Goal: Task Accomplishment & Management: Use online tool/utility

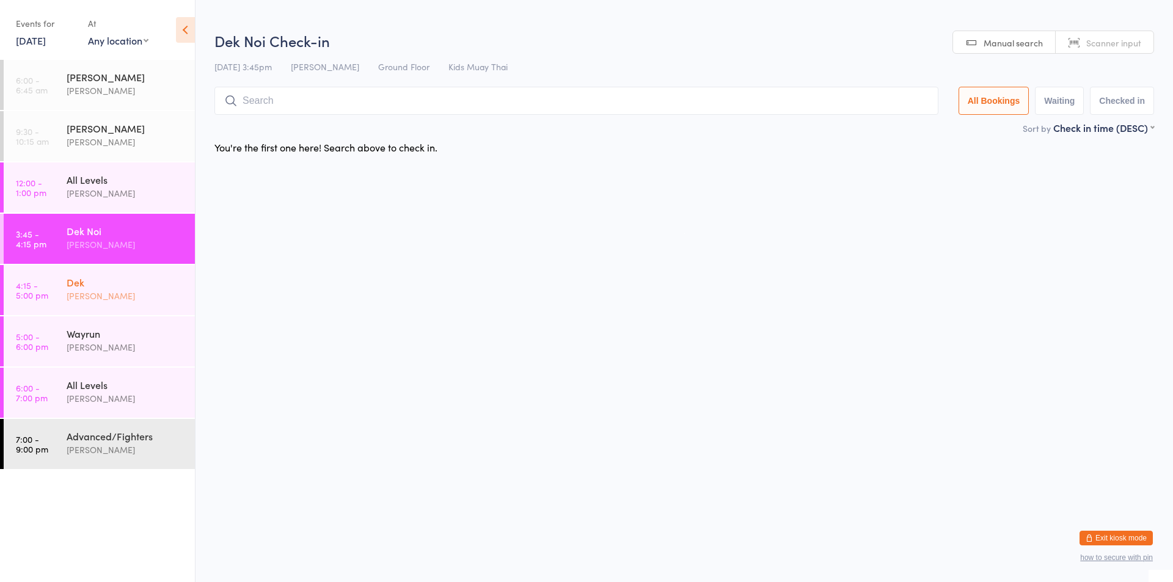
click at [152, 312] on div "Dek Karl Puglia" at bounding box center [131, 289] width 128 height 48
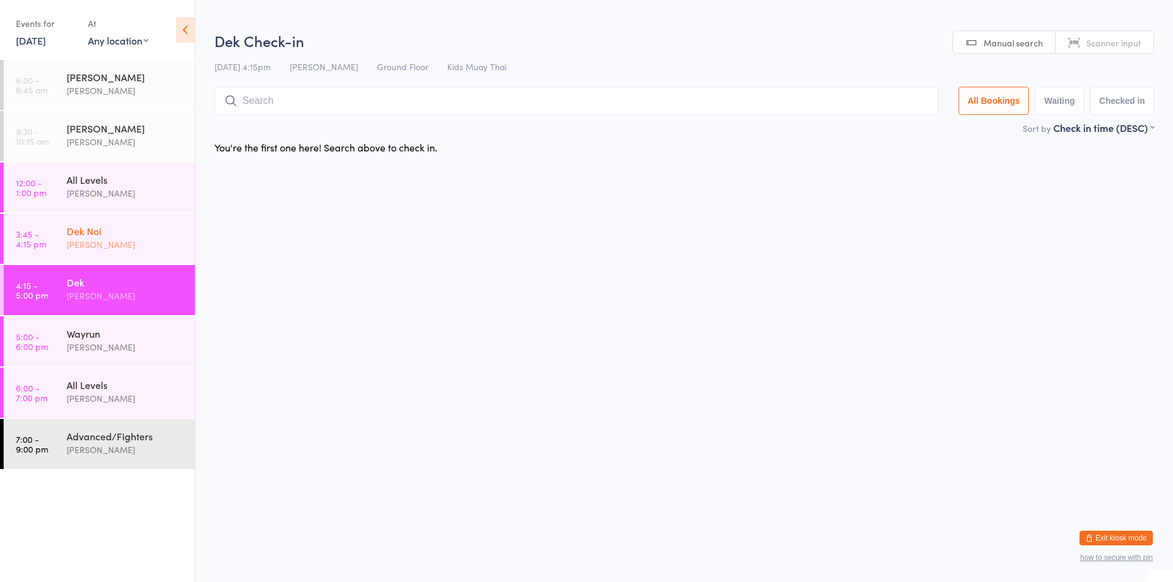
click at [114, 229] on div "Dek Noi" at bounding box center [126, 230] width 118 height 13
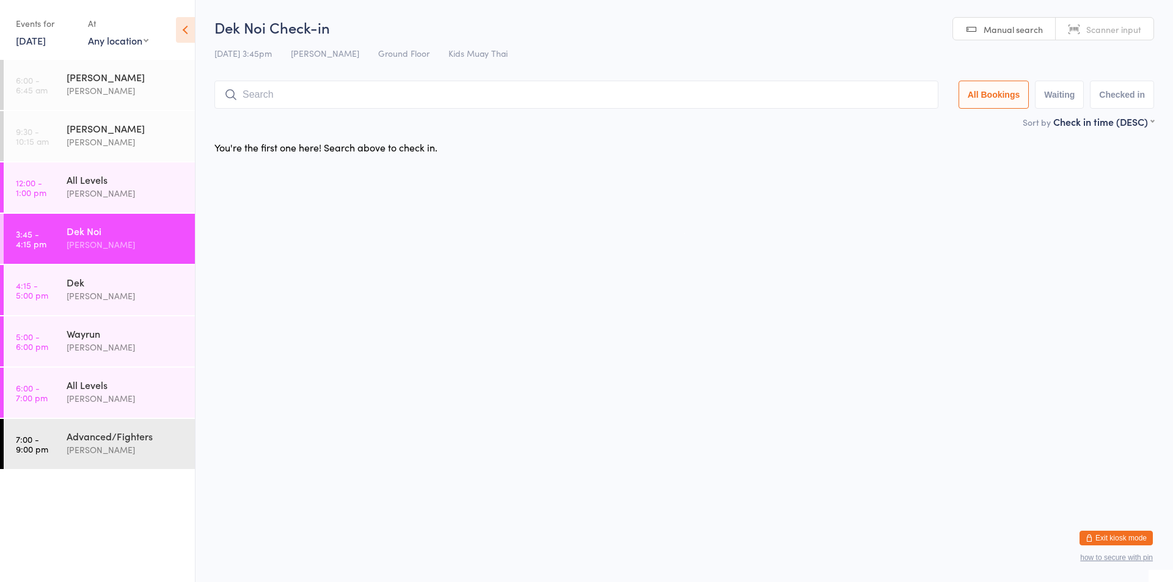
drag, startPoint x: 1112, startPoint y: 537, endPoint x: 1131, endPoint y: 536, distance: 19.6
click at [1131, 536] on button "Exit kiosk mode" at bounding box center [1116, 538] width 73 height 15
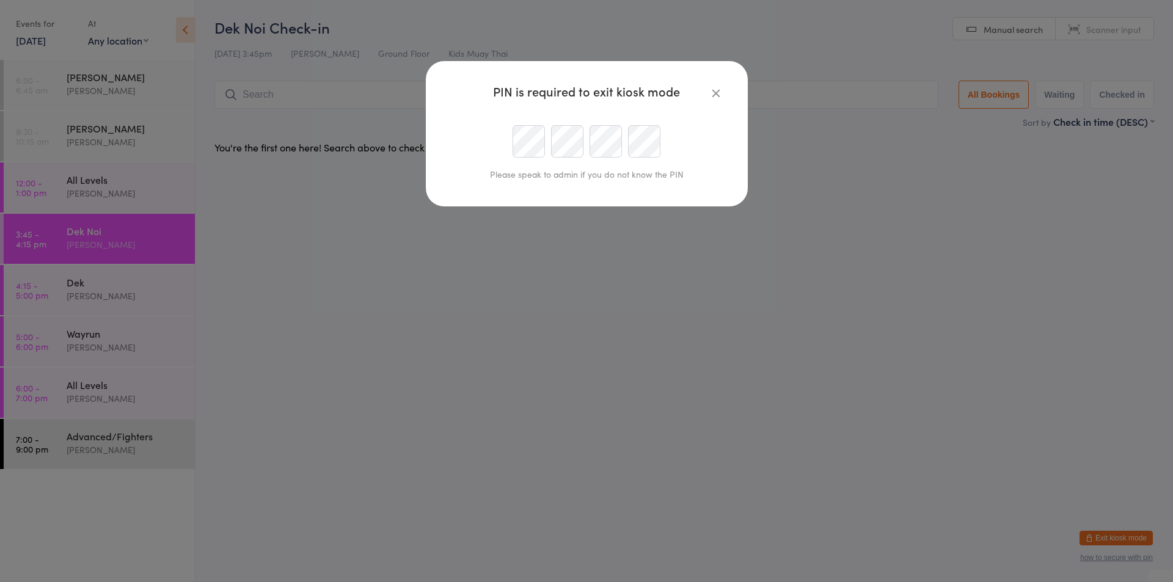
type input "Suaymt@outlook.com"
click at [716, 91] on icon "button" at bounding box center [716, 92] width 13 height 13
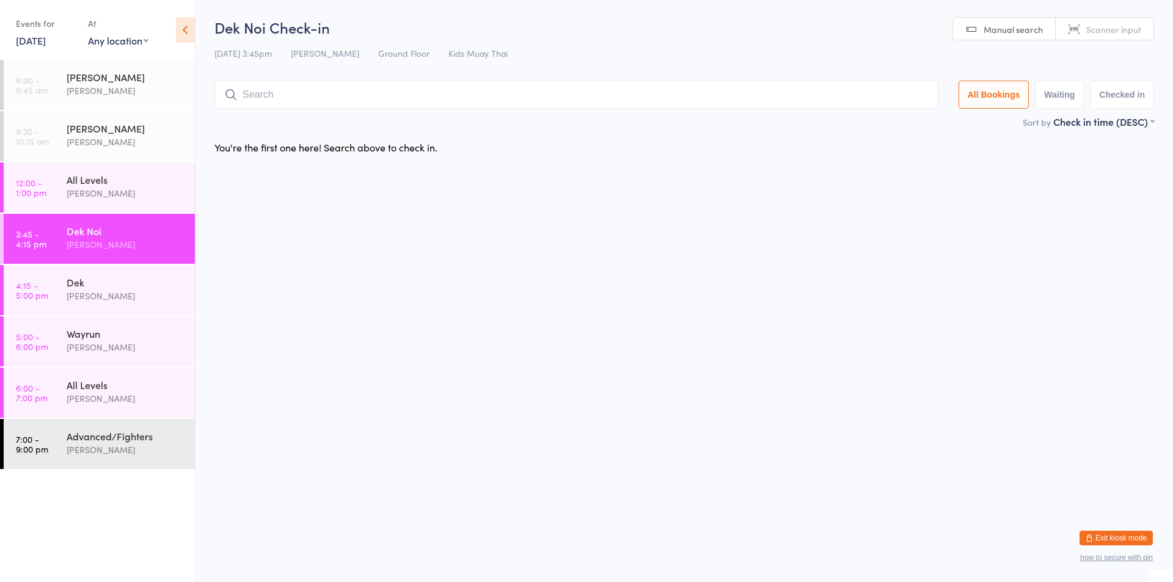
click at [1128, 536] on button "Exit kiosk mode" at bounding box center [1116, 538] width 73 height 15
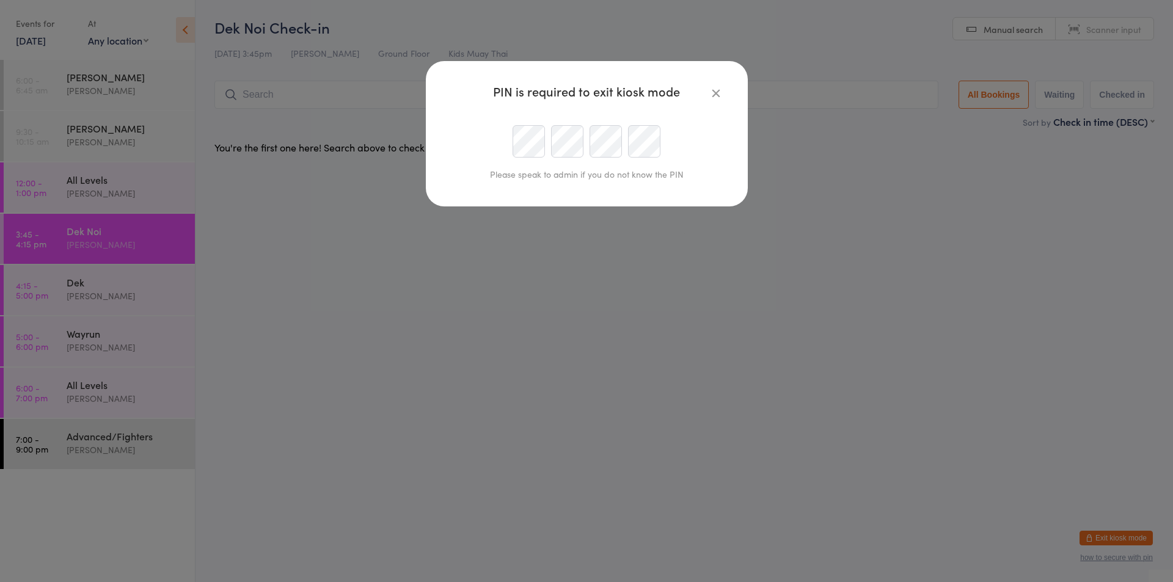
click at [719, 94] on icon "button" at bounding box center [716, 92] width 13 height 13
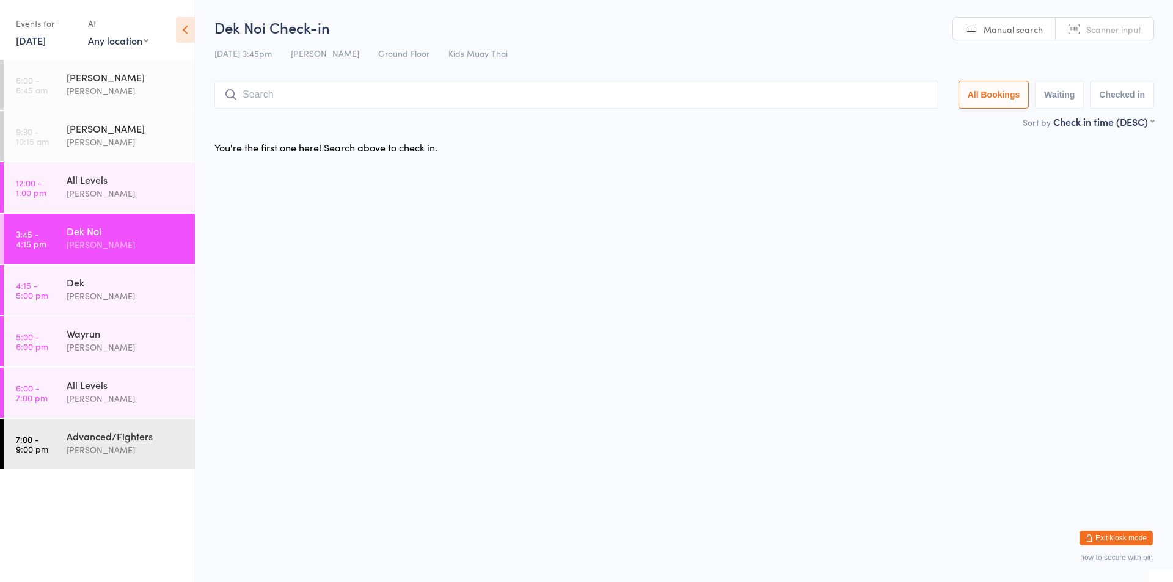
click at [1104, 536] on button "Exit kiosk mode" at bounding box center [1116, 538] width 73 height 15
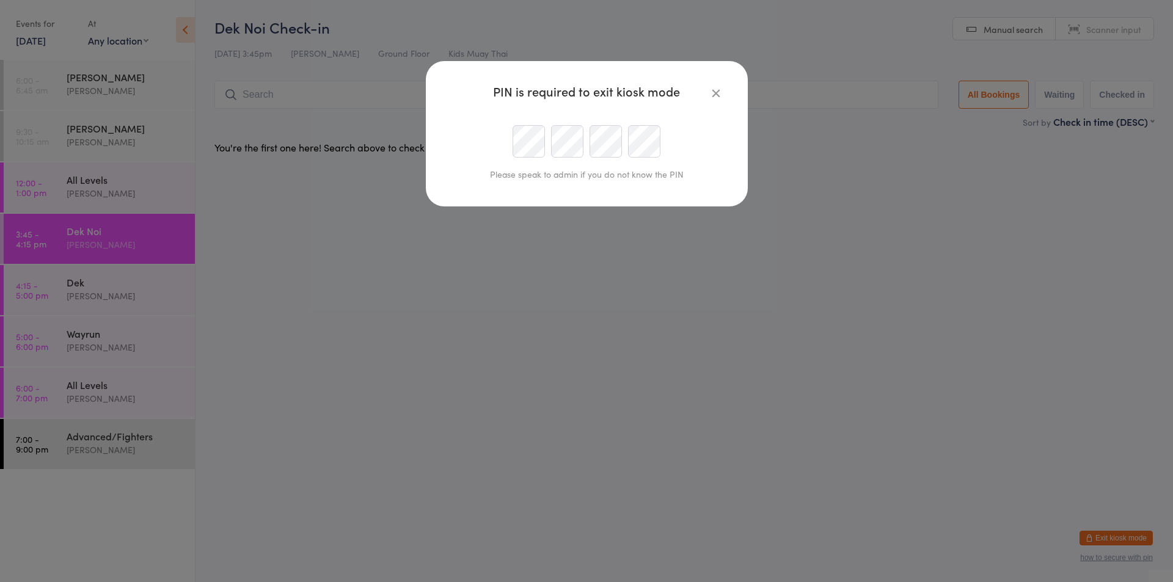
scroll to position [0, 31]
click at [576, 141] on div at bounding box center [586, 141] width 279 height 32
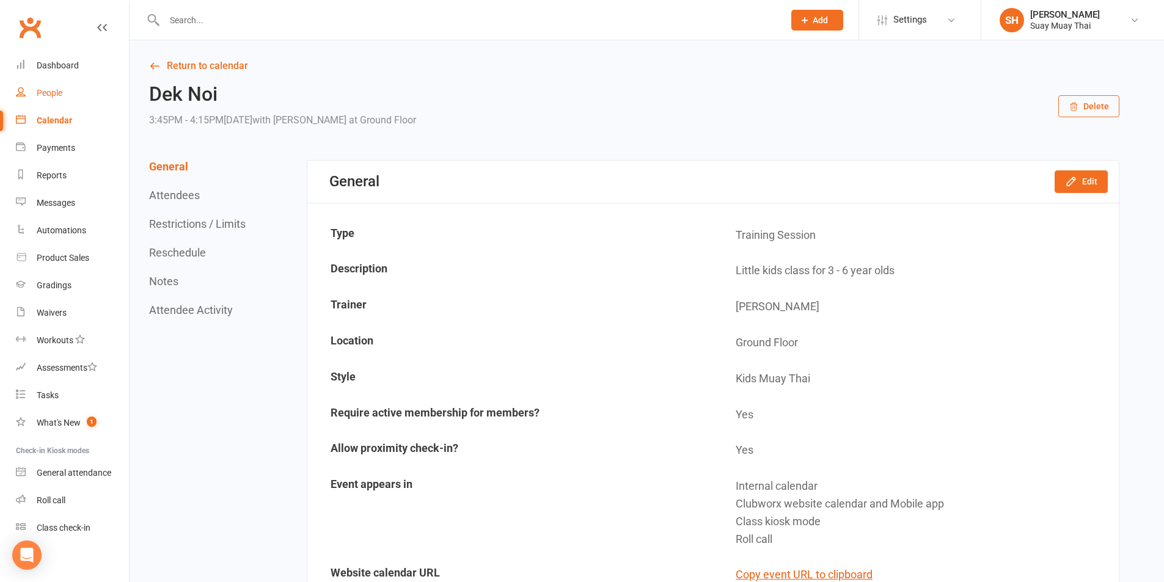
click at [56, 85] on link "People" at bounding box center [72, 93] width 113 height 28
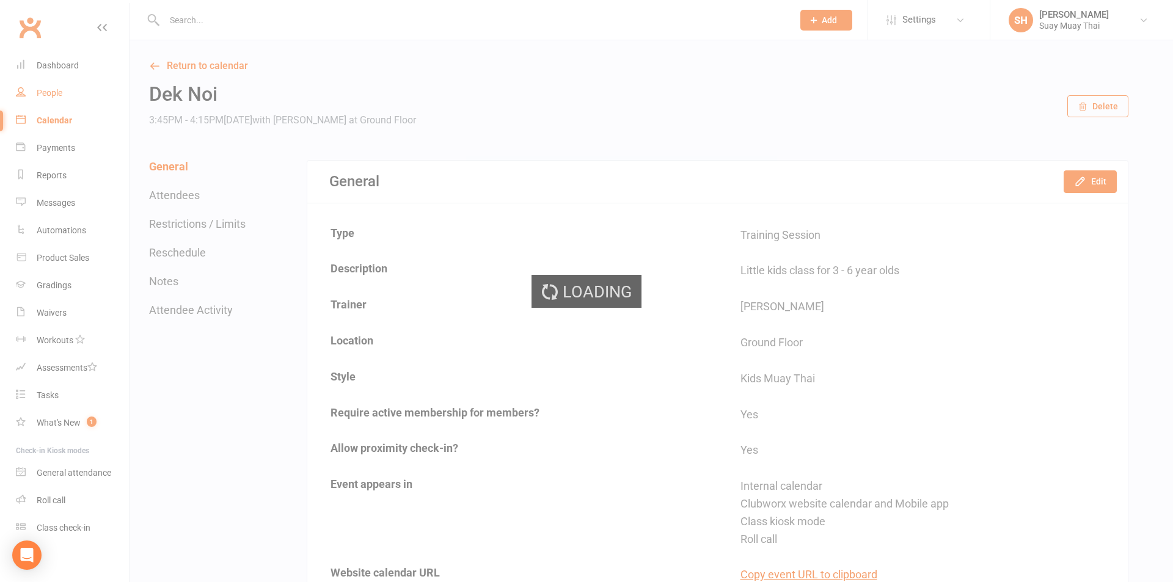
select select "true"
select select "100"
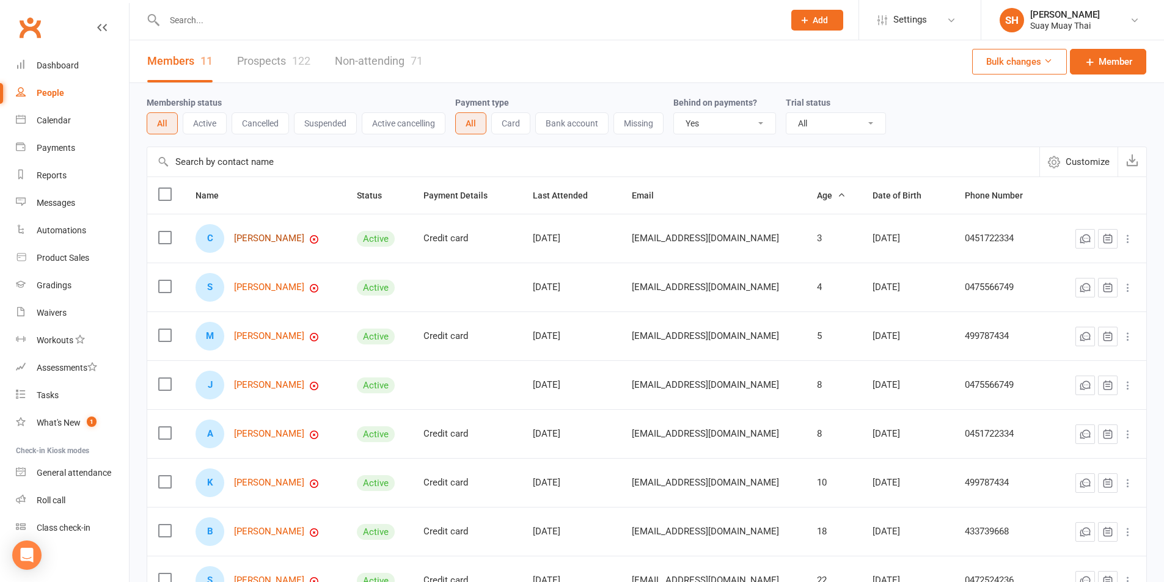
click at [270, 242] on link "[PERSON_NAME]" at bounding box center [269, 238] width 70 height 10
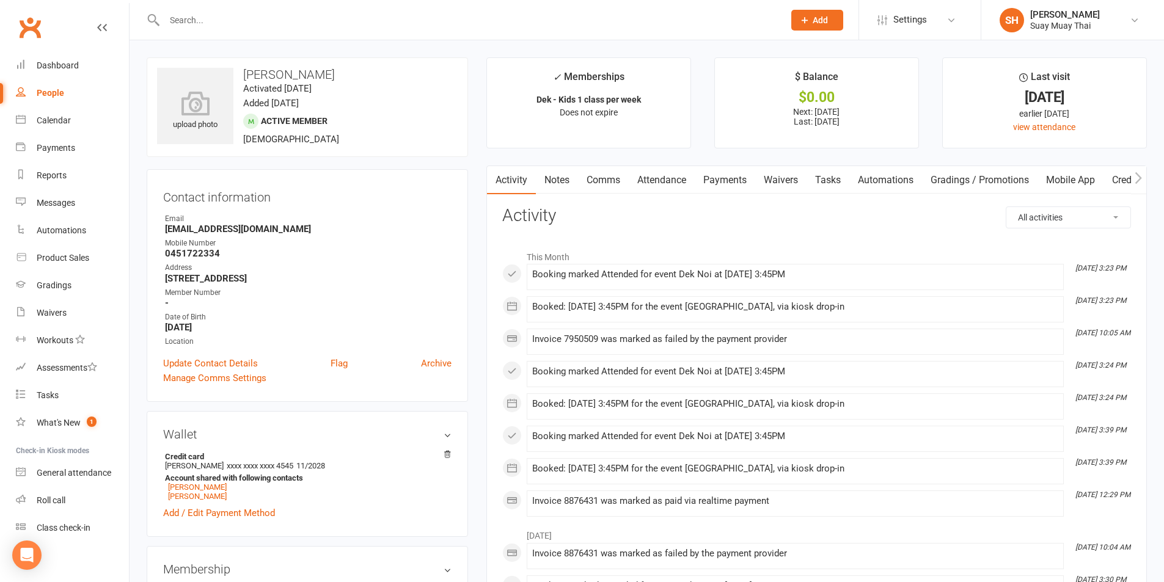
click at [722, 177] on link "Payments" at bounding box center [725, 180] width 61 height 28
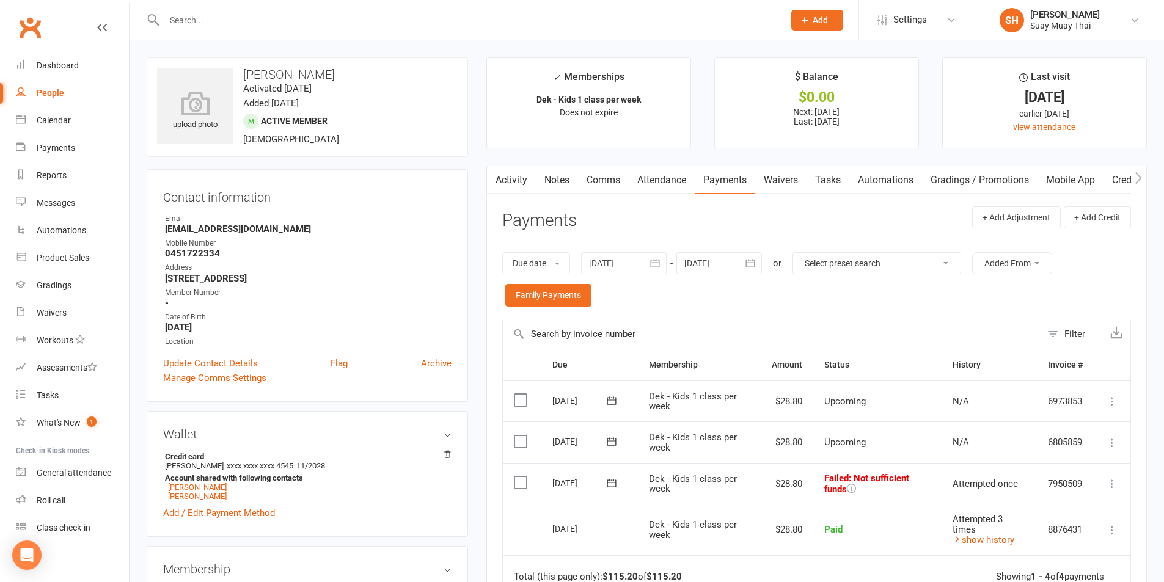
scroll to position [102, 0]
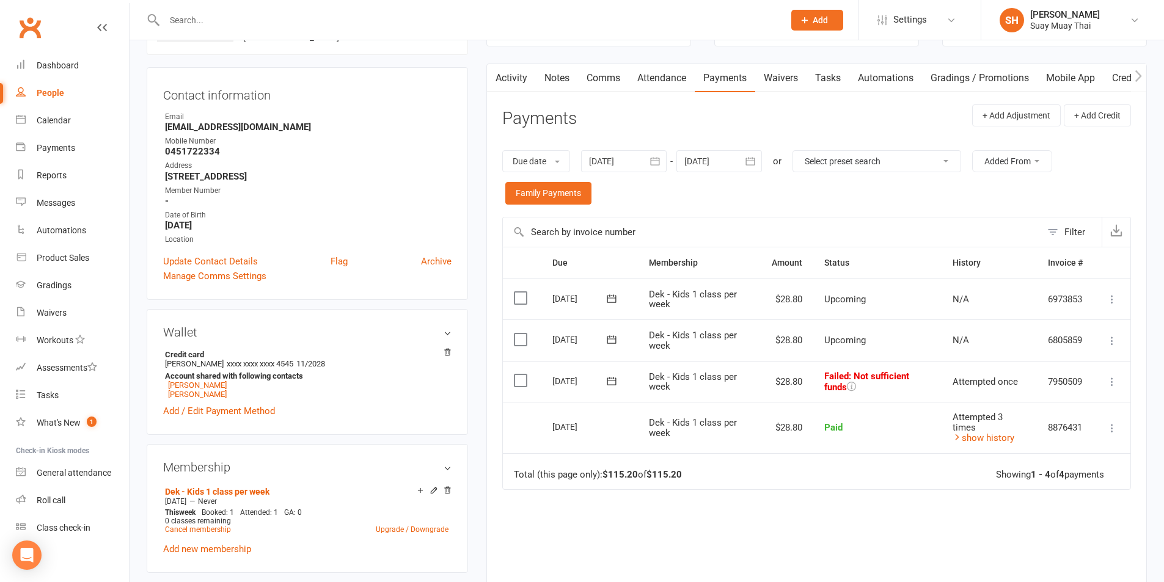
click at [1110, 381] on icon at bounding box center [1112, 382] width 12 height 12
click at [1036, 505] on link "Retry now" at bounding box center [1058, 503] width 121 height 24
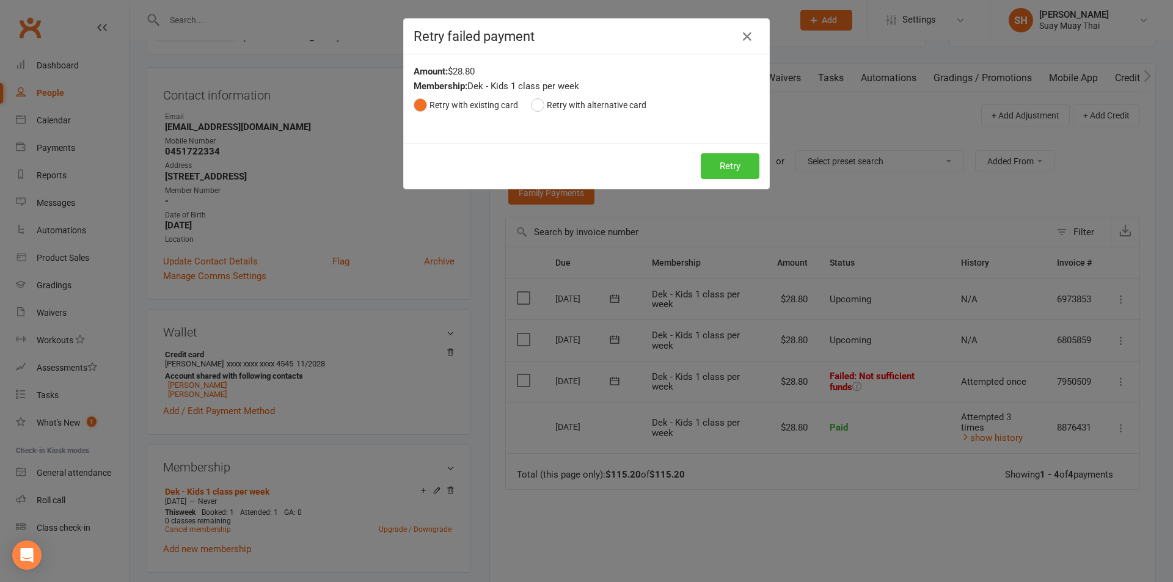
click at [713, 161] on button "Retry" at bounding box center [730, 166] width 59 height 26
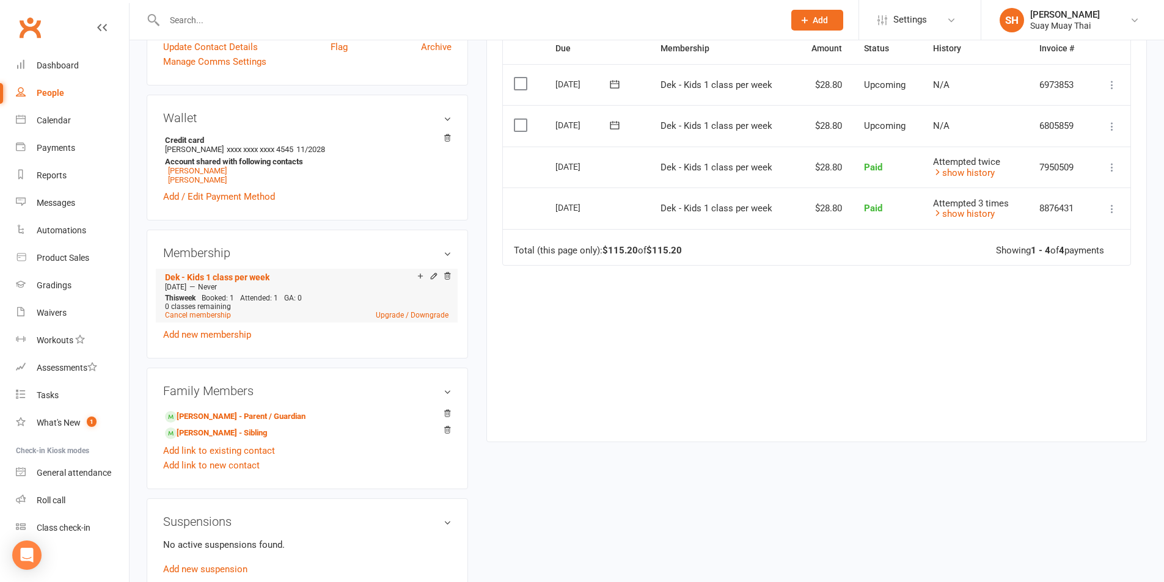
scroll to position [408, 0]
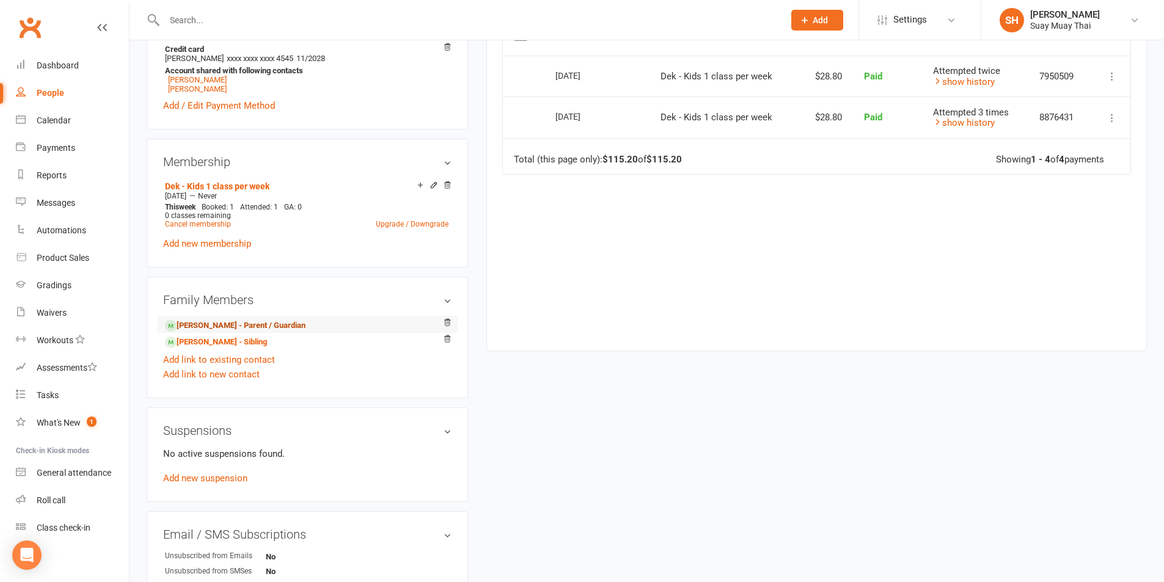
click at [225, 323] on link "Tegan Stilgoe - Parent / Guardian" at bounding box center [235, 326] width 141 height 13
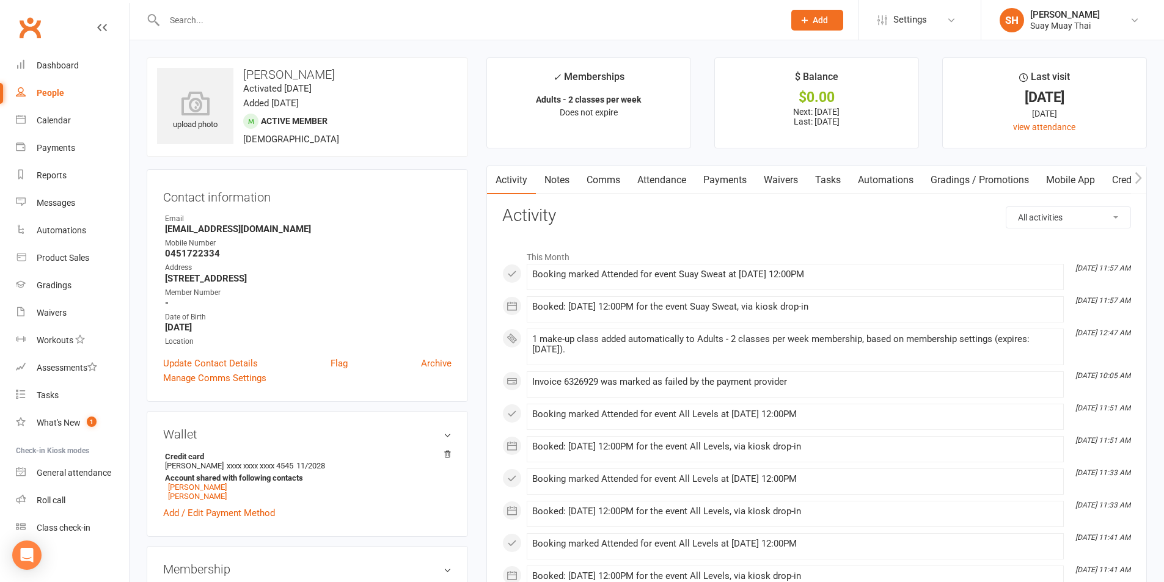
click at [727, 183] on link "Payments" at bounding box center [725, 180] width 61 height 28
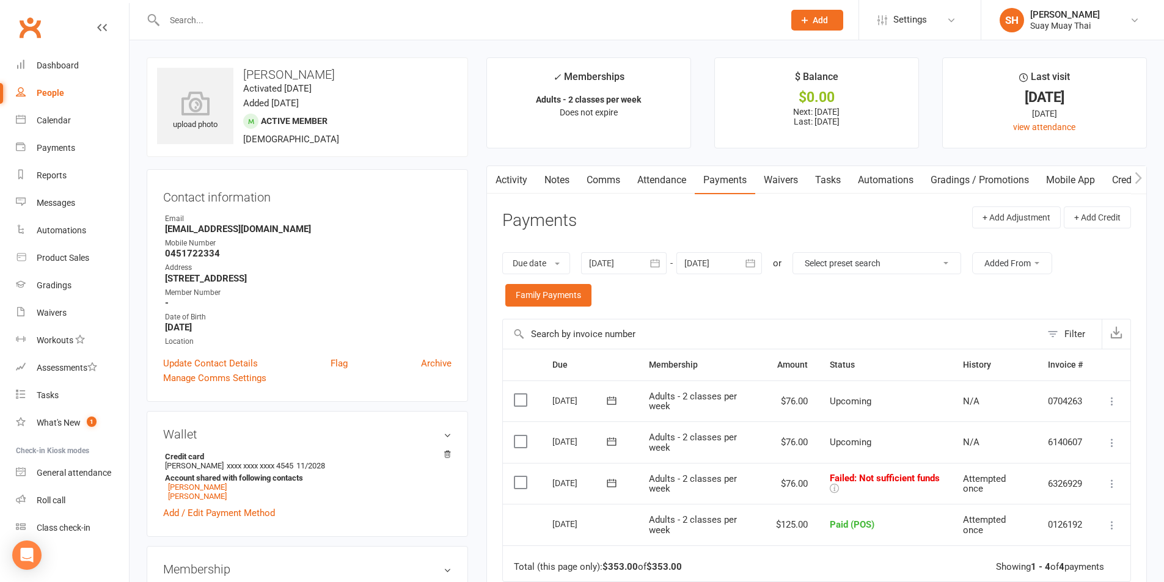
scroll to position [102, 0]
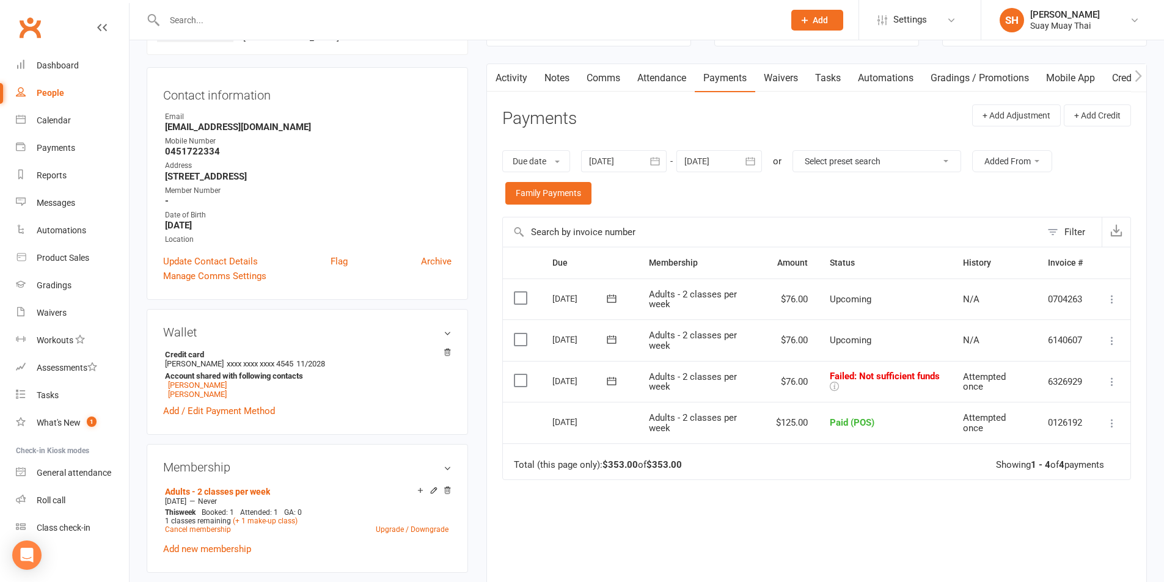
click at [1105, 383] on button at bounding box center [1112, 382] width 15 height 15
click at [1043, 506] on link "Retry now" at bounding box center [1058, 503] width 121 height 24
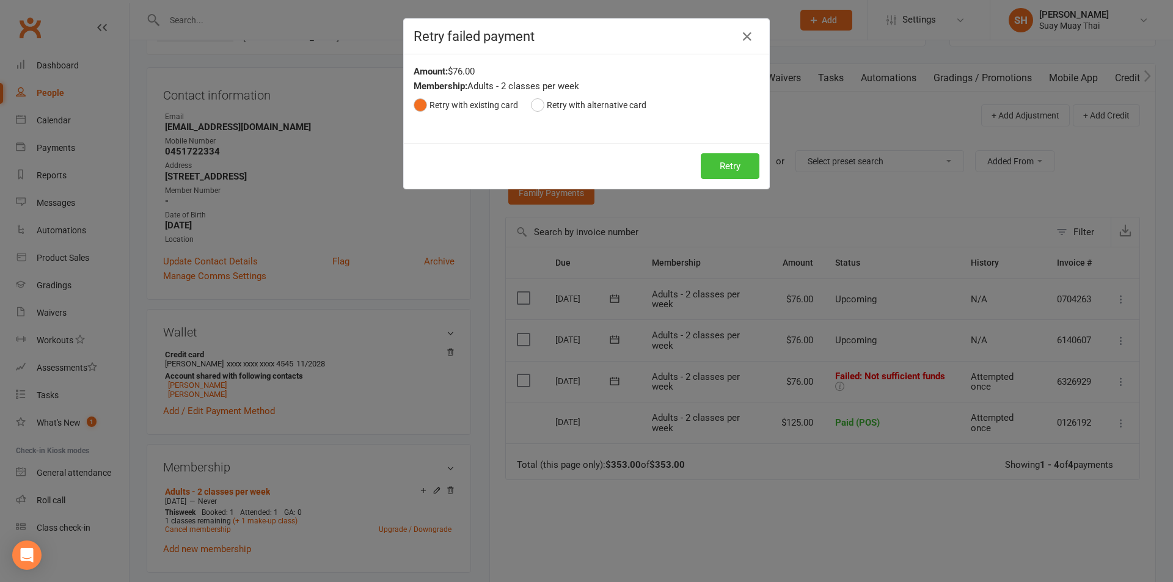
click at [736, 167] on button "Retry" at bounding box center [730, 166] width 59 height 26
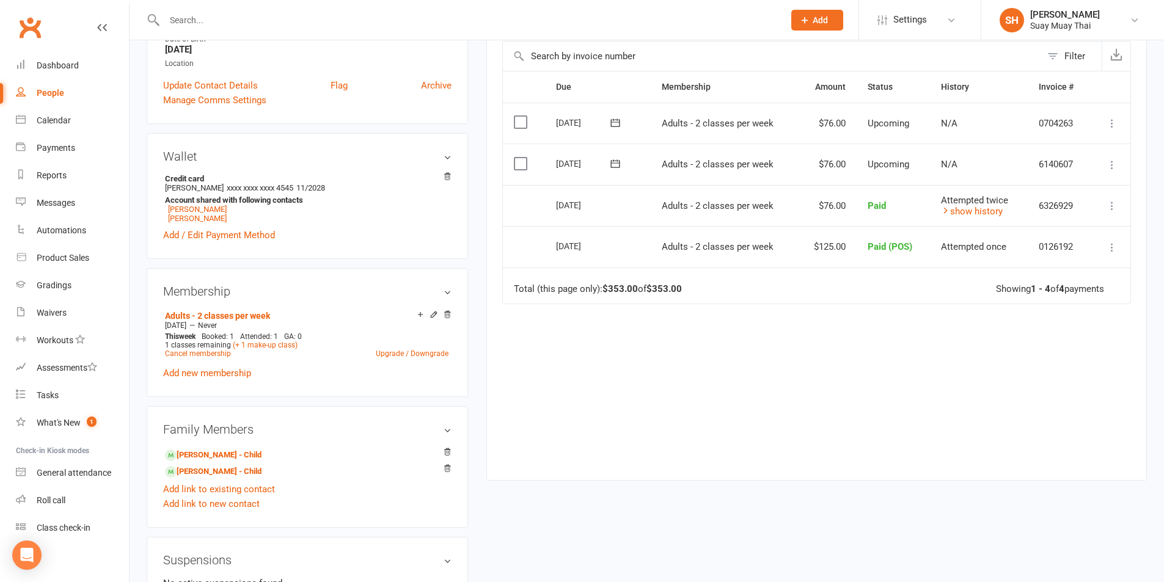
scroll to position [306, 0]
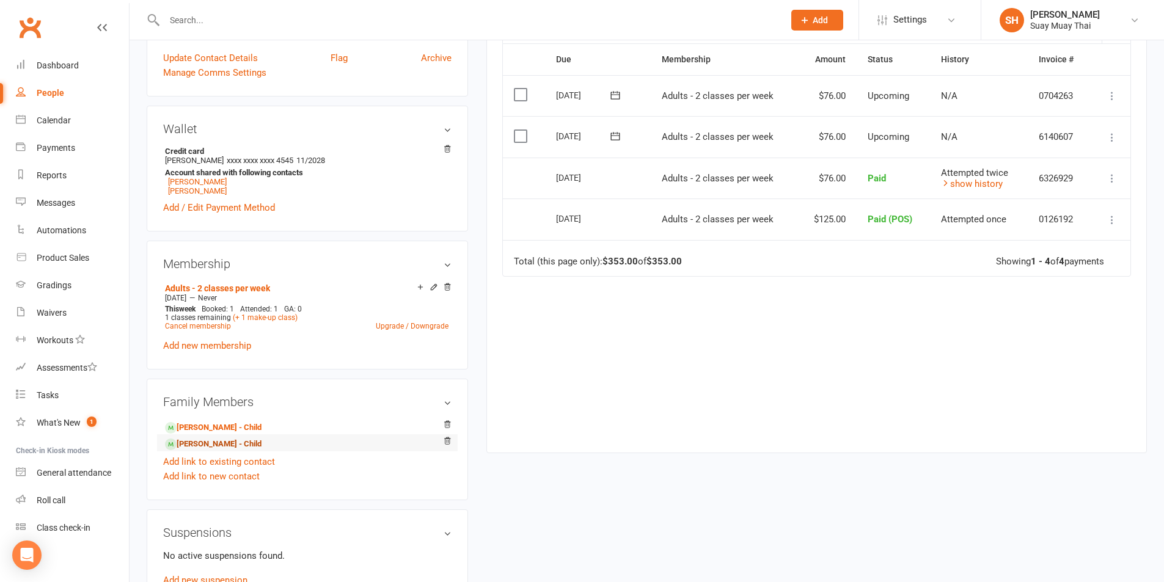
click at [207, 444] on link "Aliah Stilgoe - Child" at bounding box center [213, 444] width 97 height 13
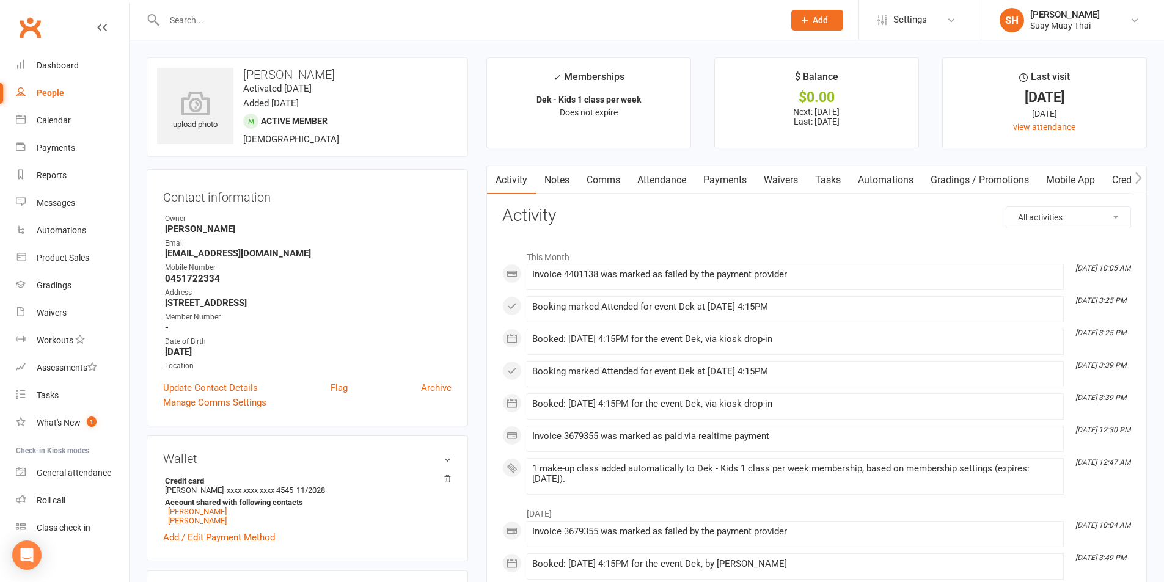
click at [733, 180] on link "Payments" at bounding box center [725, 180] width 61 height 28
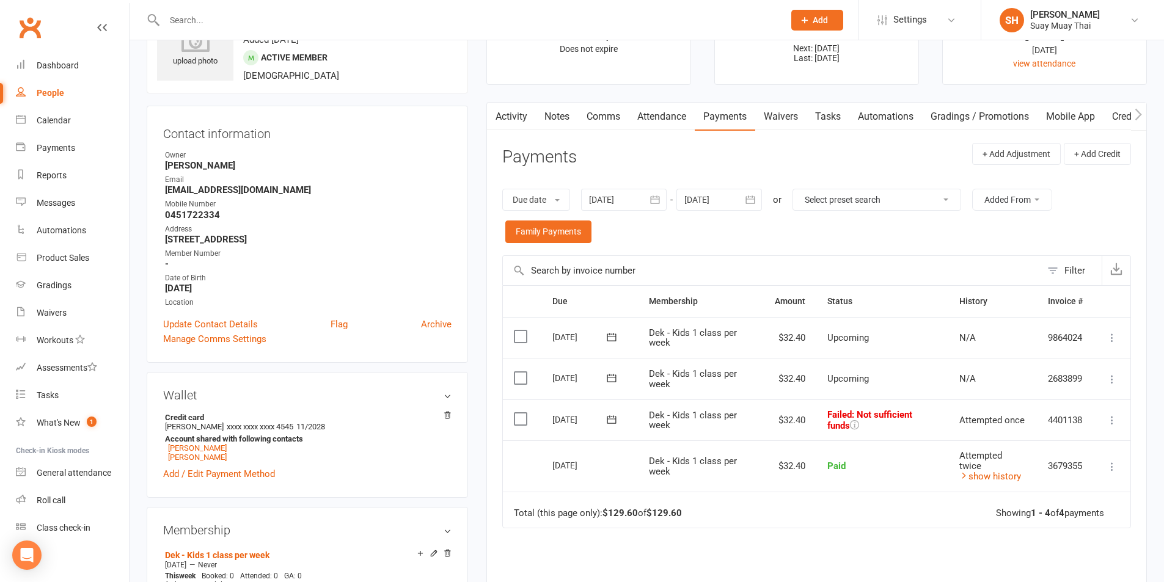
scroll to position [102, 0]
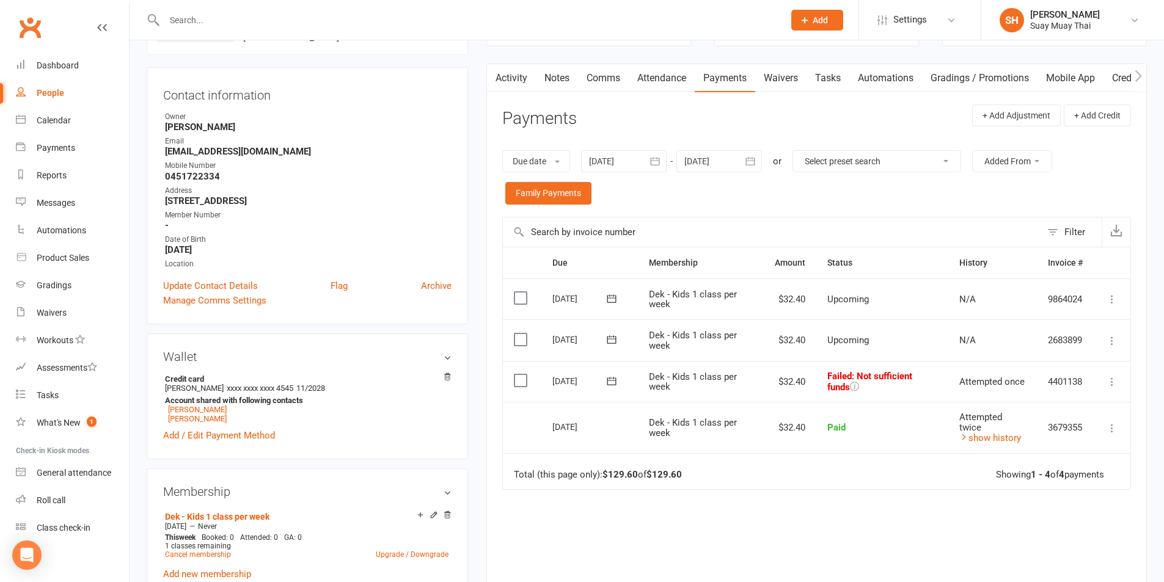
click at [1117, 381] on icon at bounding box center [1112, 382] width 12 height 12
click at [1042, 503] on link "Retry now" at bounding box center [1058, 503] width 121 height 24
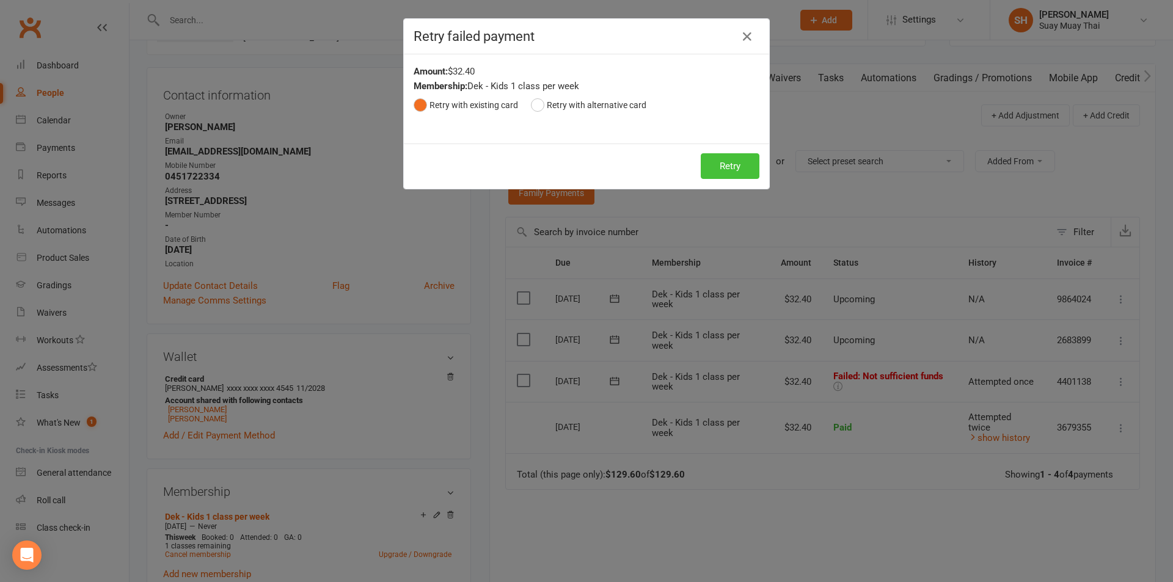
click at [729, 169] on button "Retry" at bounding box center [730, 166] width 59 height 26
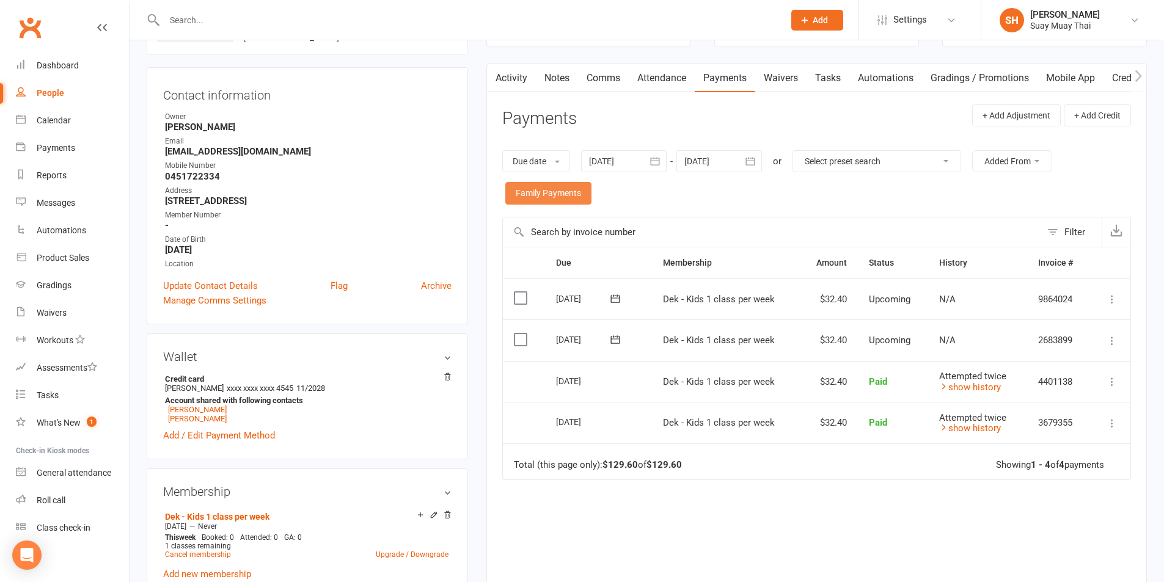
click at [548, 185] on link "Family Payments" at bounding box center [548, 193] width 86 height 22
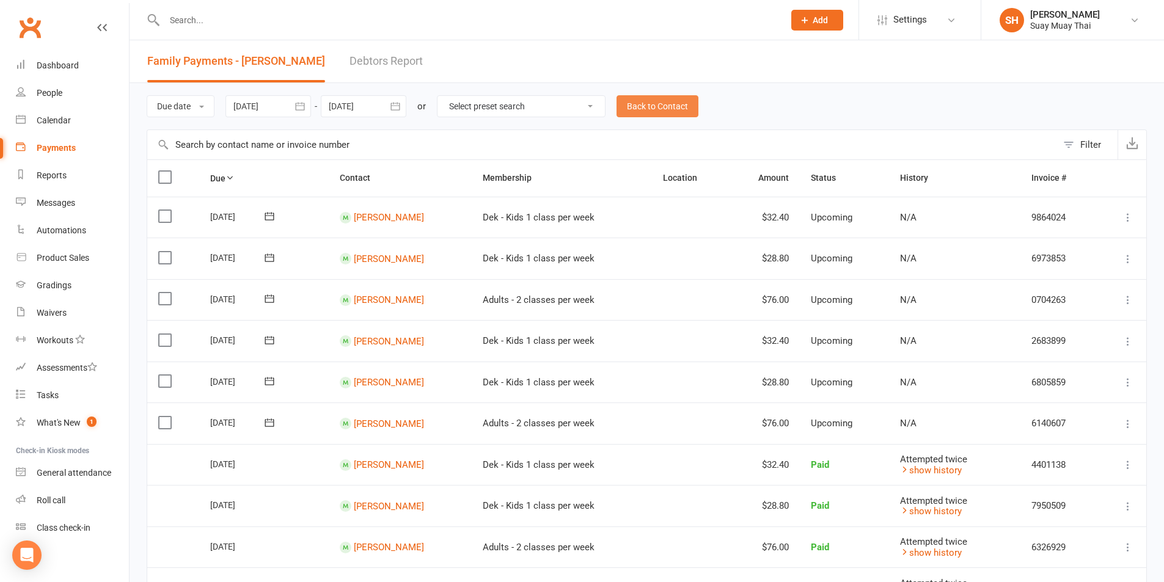
click at [650, 107] on link "Back to Contact" at bounding box center [658, 106] width 82 height 22
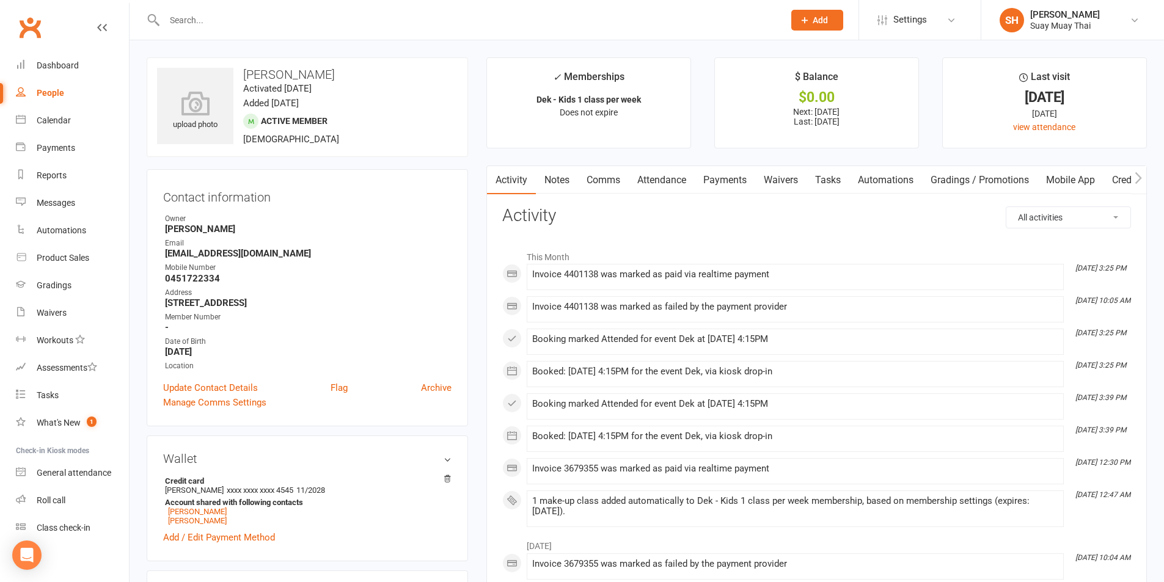
click at [57, 88] on link "People" at bounding box center [72, 93] width 113 height 28
select select "true"
select select "100"
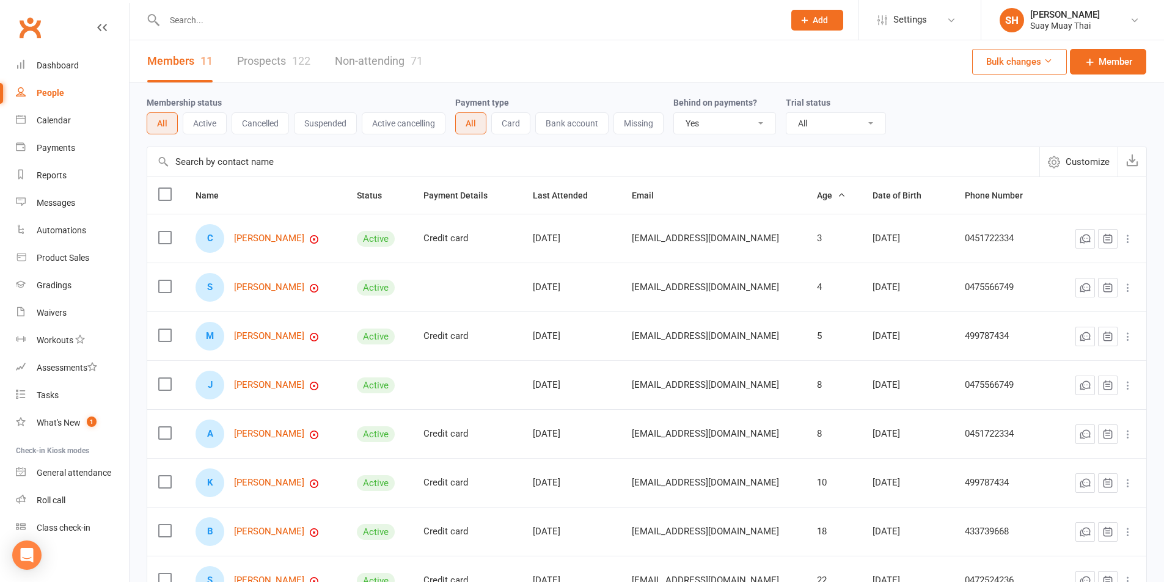
click at [727, 120] on select "All No Yes" at bounding box center [724, 123] width 101 height 21
select select
click at [675, 114] on select "All No Yes" at bounding box center [724, 123] width 101 height 21
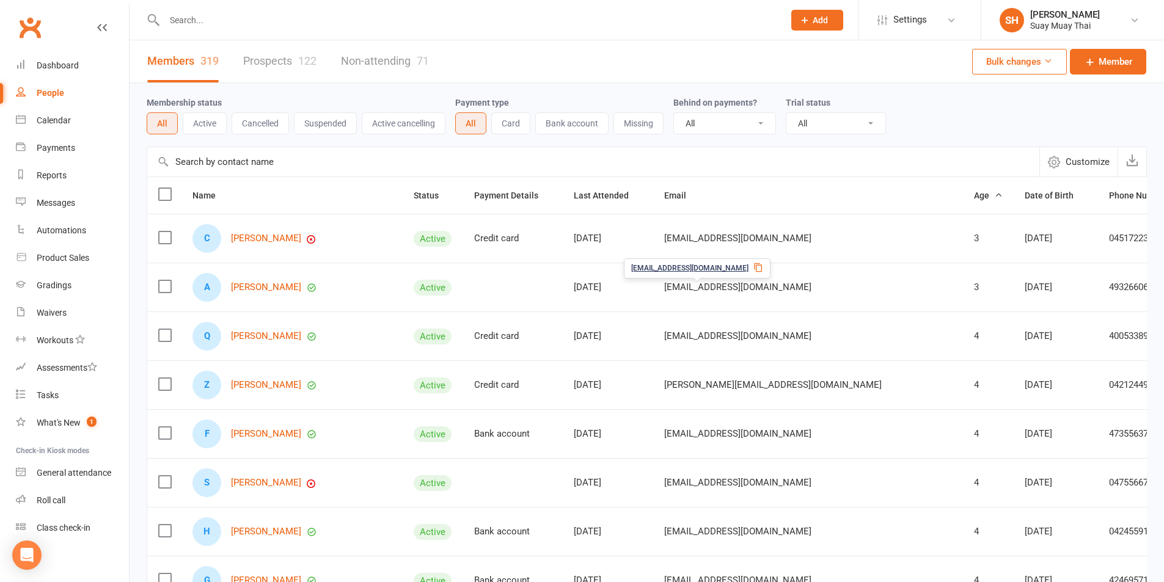
scroll to position [102, 0]
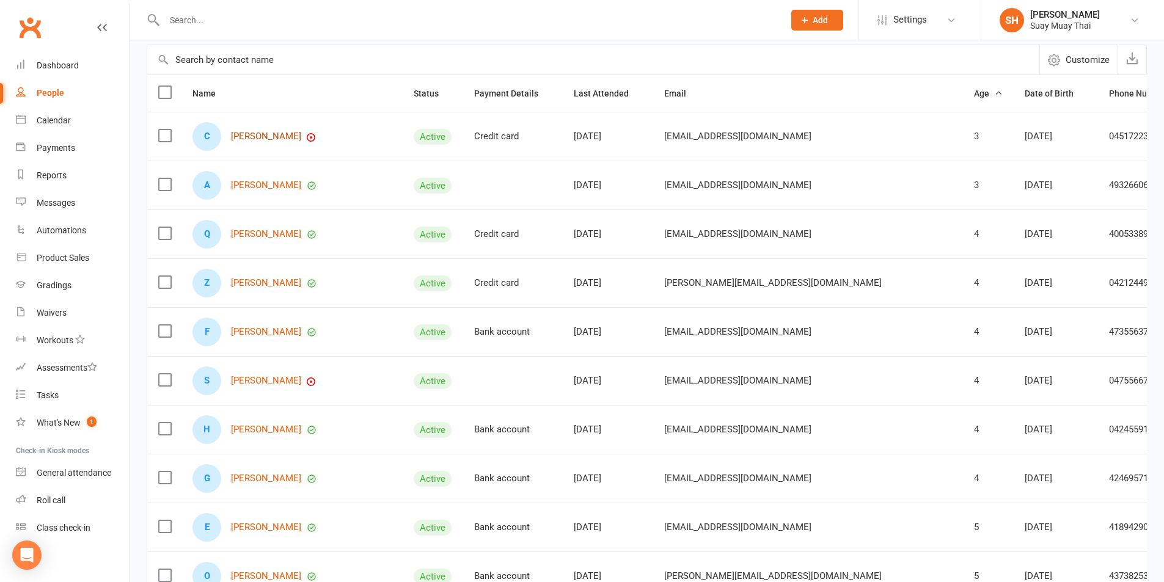
click at [271, 136] on link "[PERSON_NAME]" at bounding box center [266, 136] width 70 height 10
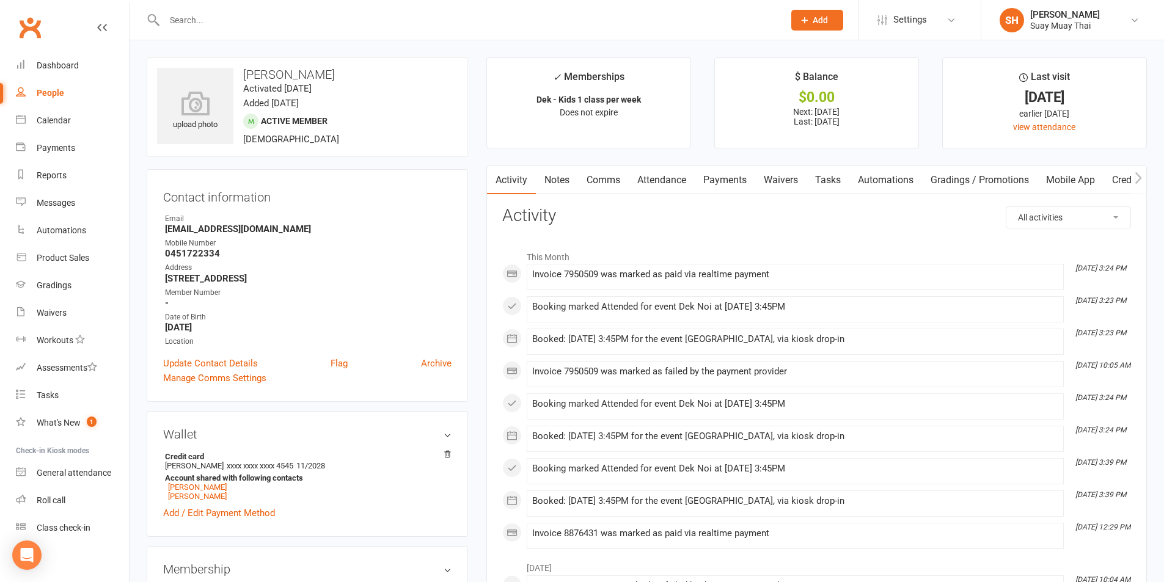
click at [735, 185] on link "Payments" at bounding box center [725, 180] width 61 height 28
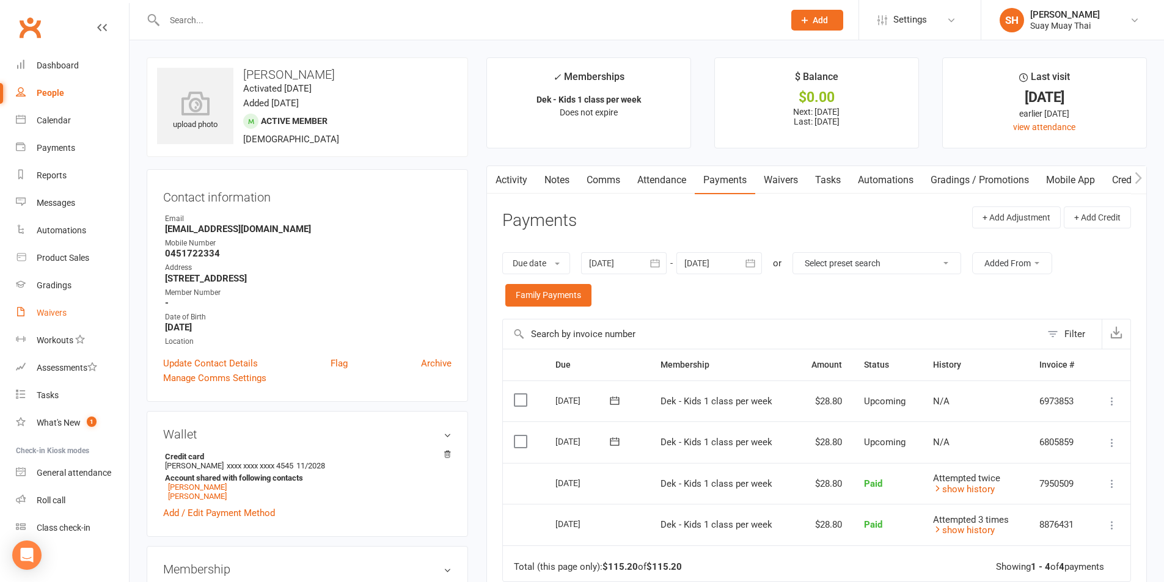
click at [45, 315] on div "Waivers" at bounding box center [52, 313] width 30 height 10
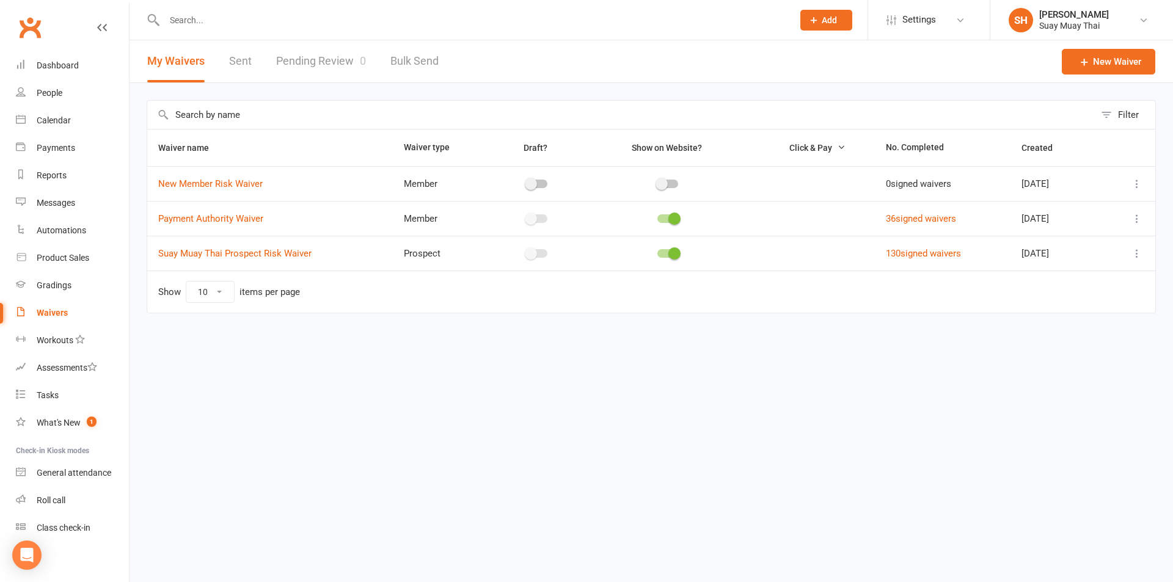
click at [336, 67] on link "Pending Review 0" at bounding box center [321, 61] width 90 height 42
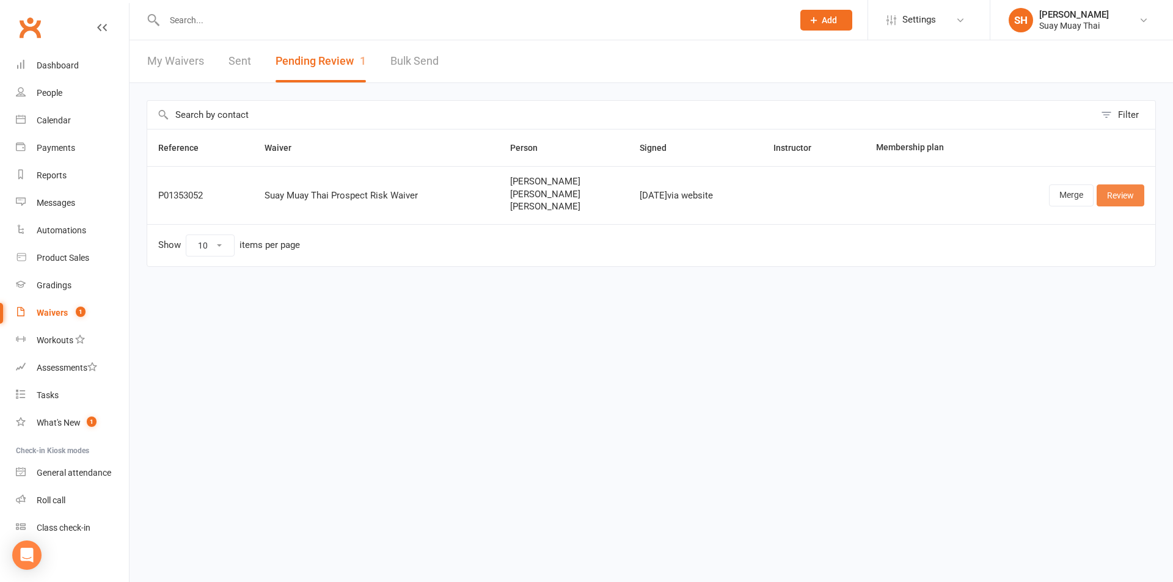
click at [1138, 195] on link "Review" at bounding box center [1121, 196] width 48 height 22
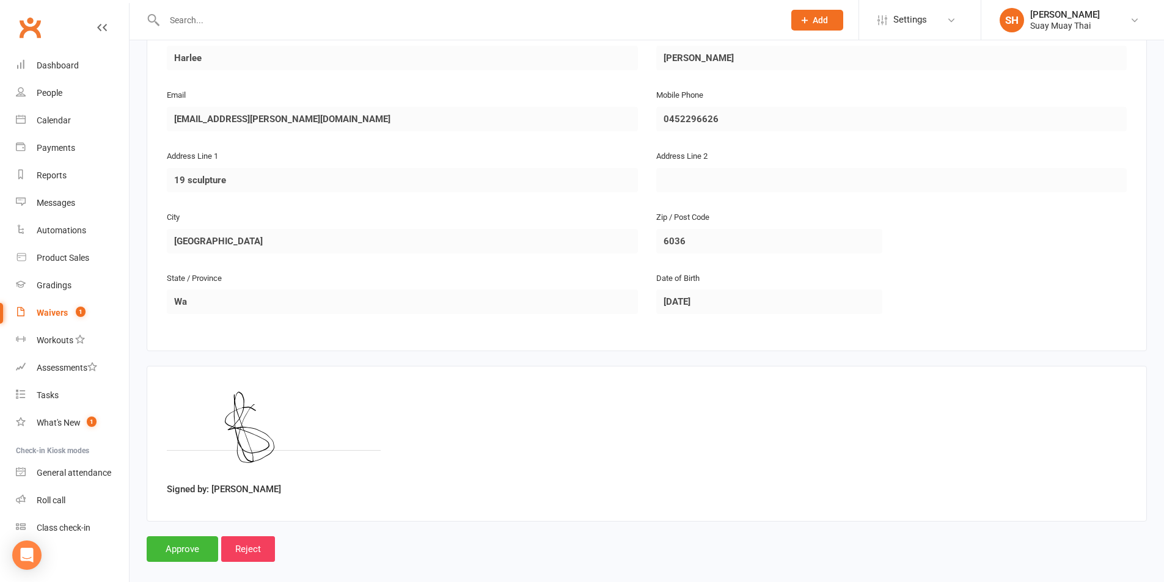
scroll to position [1114, 0]
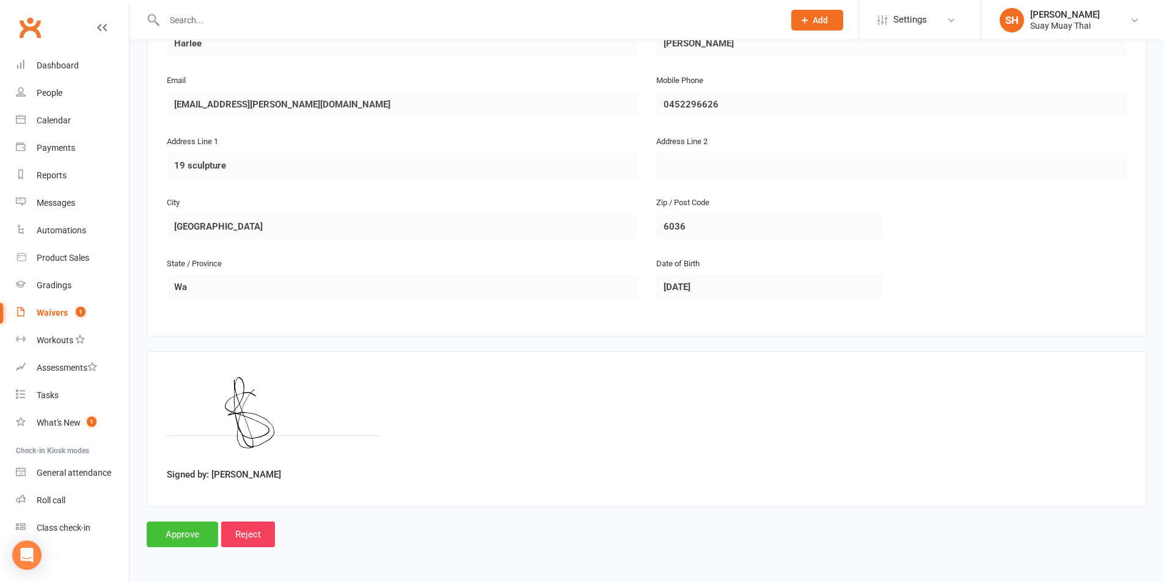
click at [178, 537] on input "Approve" at bounding box center [183, 535] width 72 height 26
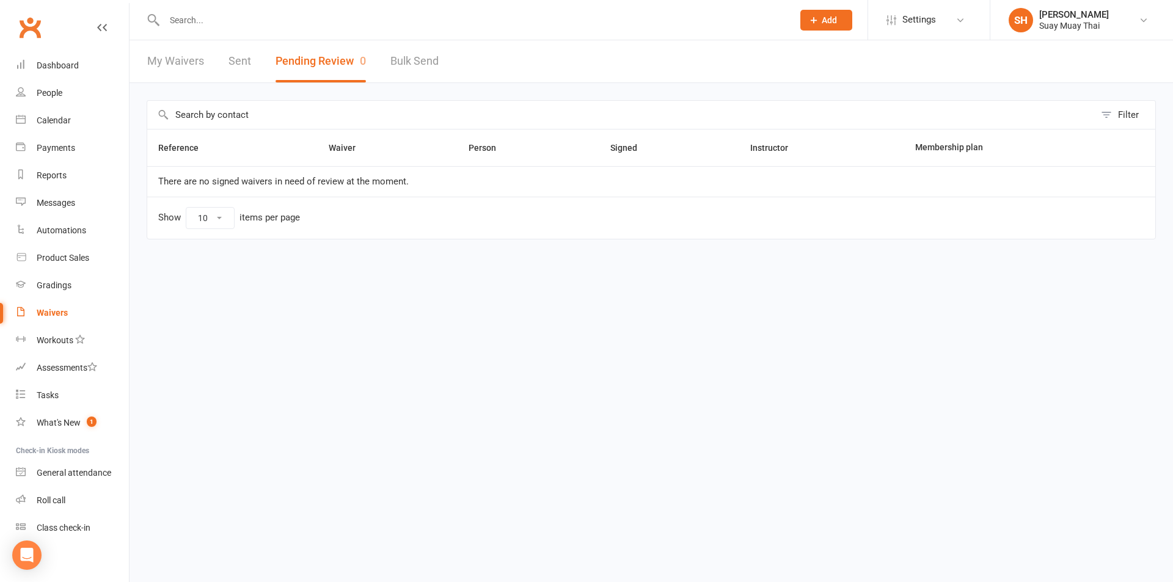
click at [185, 64] on link "My Waivers" at bounding box center [175, 61] width 57 height 42
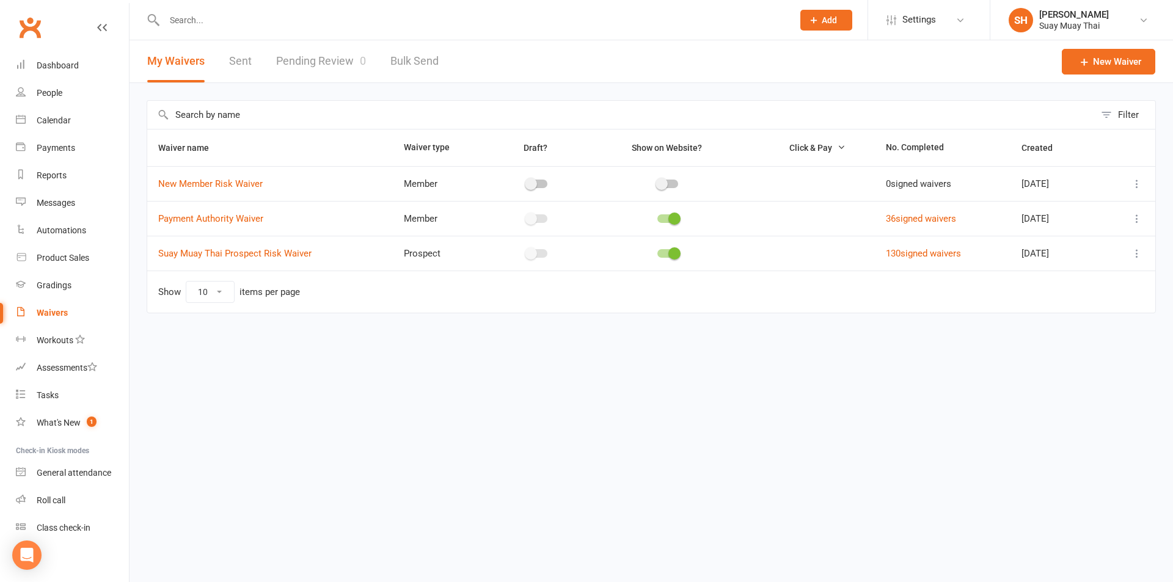
click at [246, 63] on link "Sent" at bounding box center [240, 61] width 23 height 42
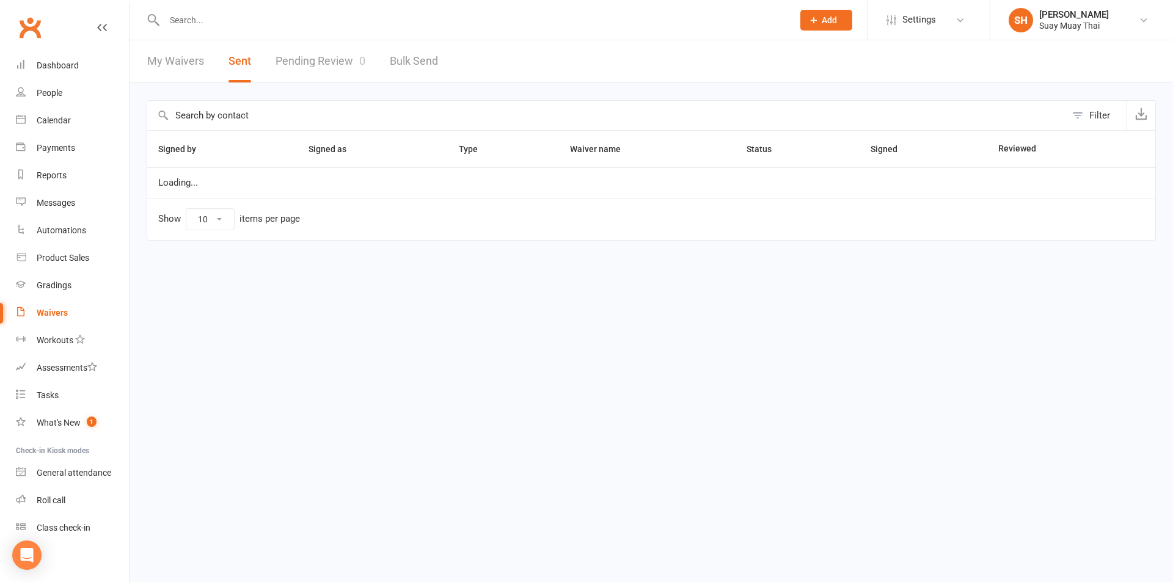
select select "100"
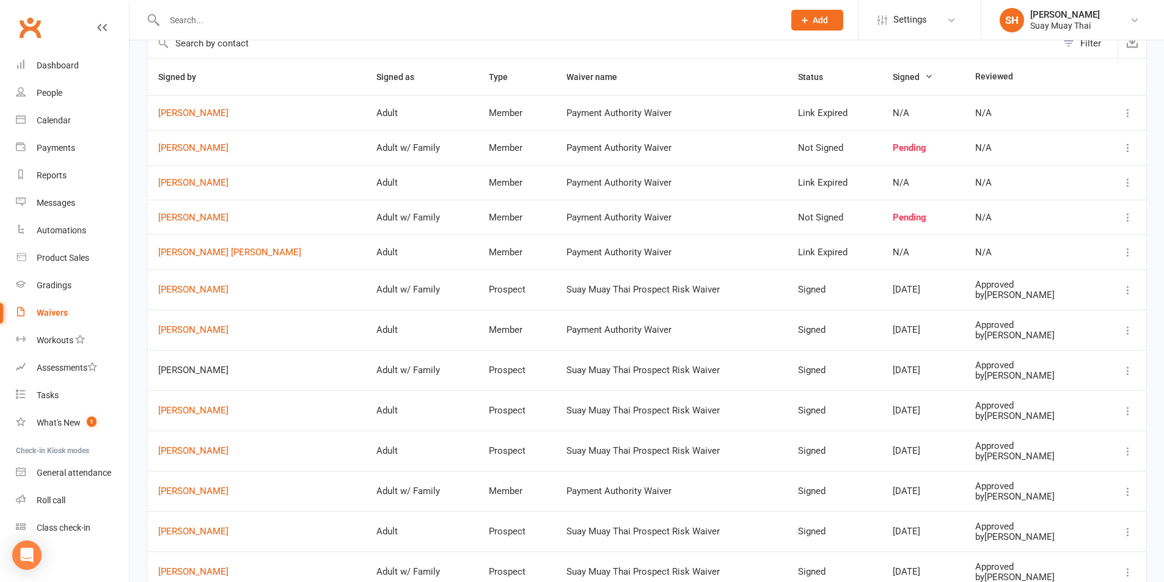
scroll to position [102, 0]
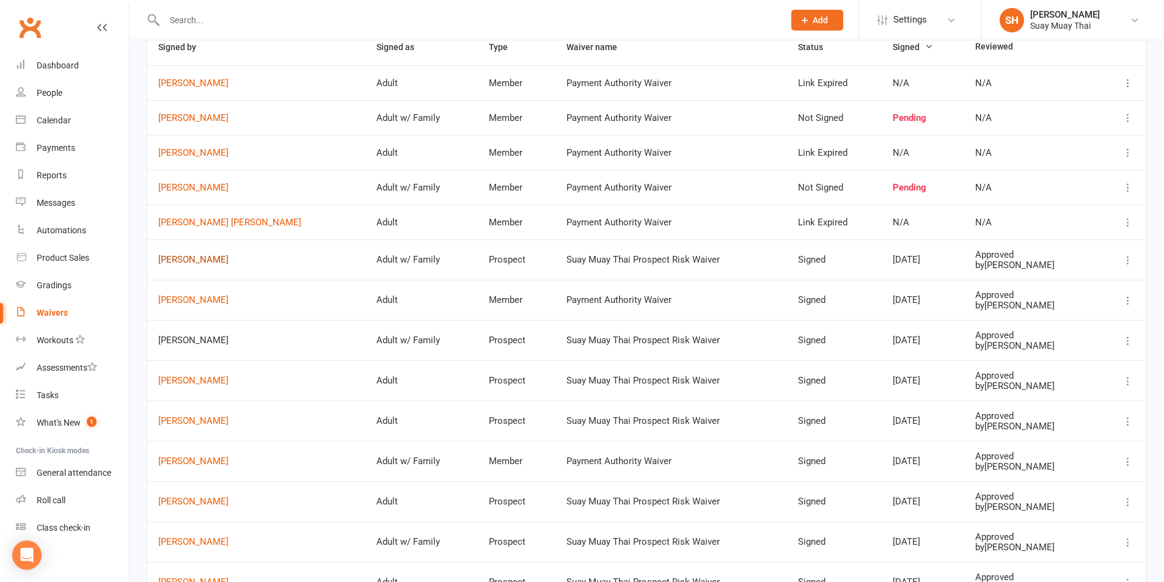
click at [190, 262] on link "Sharayah Berecz" at bounding box center [256, 260] width 196 height 10
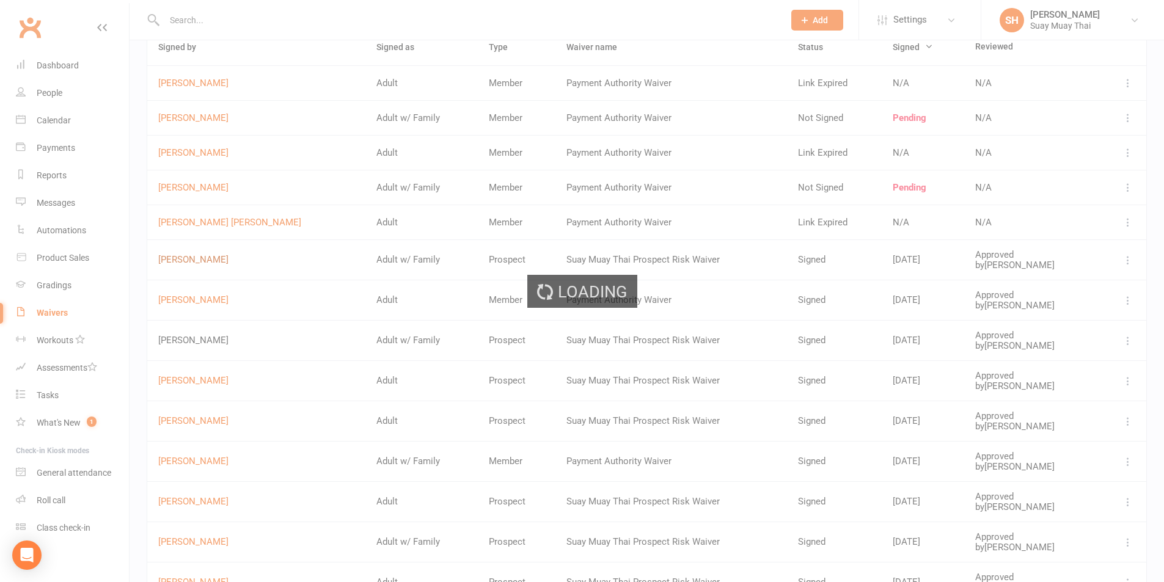
click at [190, 262] on div "Loading" at bounding box center [582, 291] width 1164 height 582
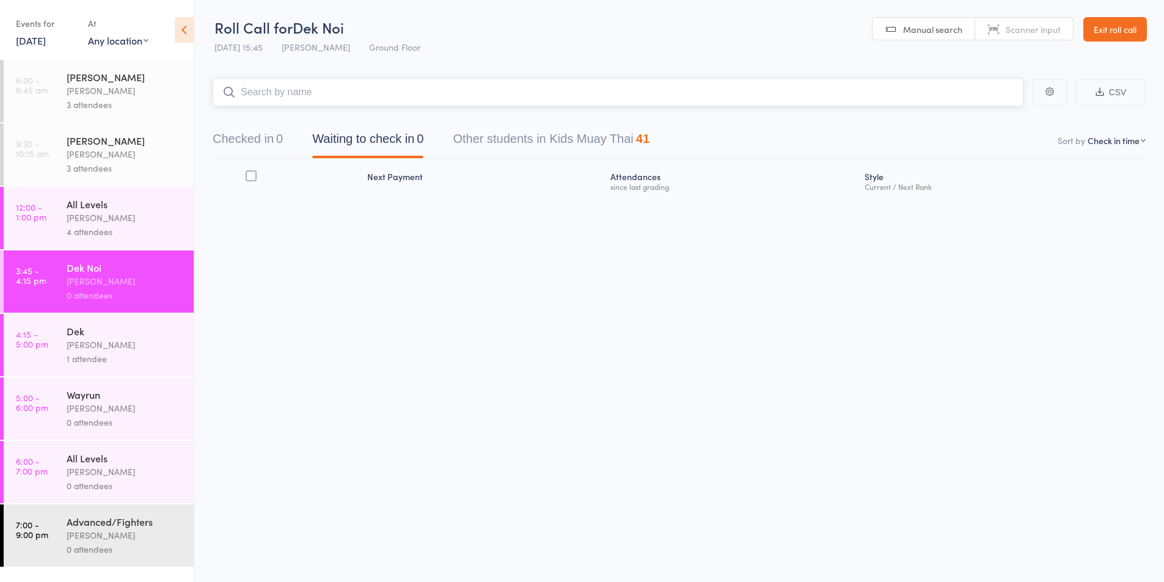
click at [281, 90] on input "search" at bounding box center [618, 92] width 811 height 28
click at [283, 94] on input "search" at bounding box center [618, 92] width 811 height 28
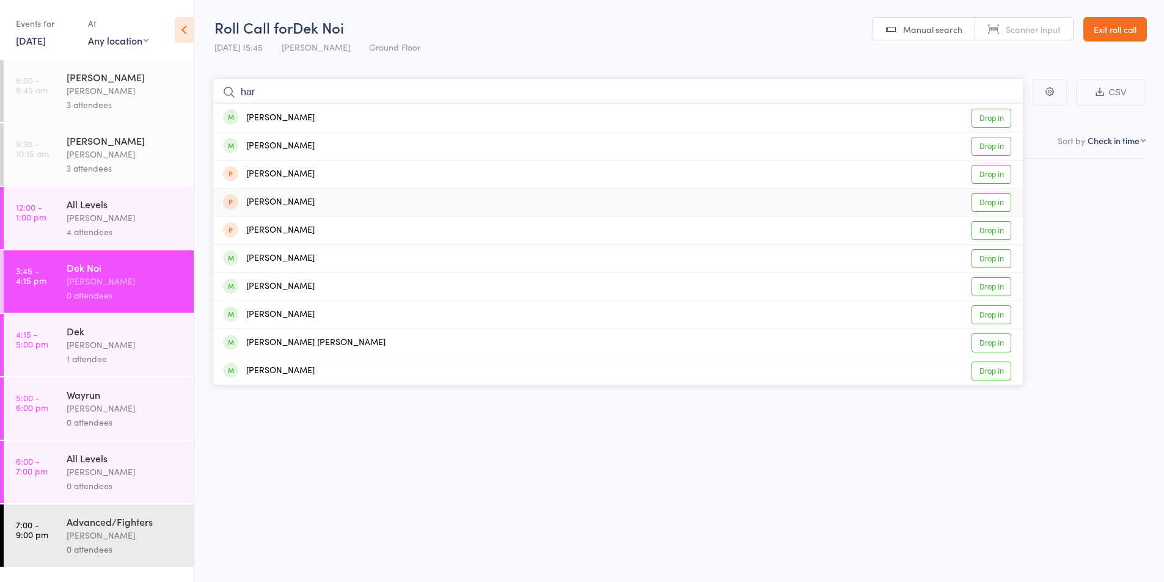
type input "har"
click at [288, 203] on div "[PERSON_NAME]" at bounding box center [269, 203] width 92 height 14
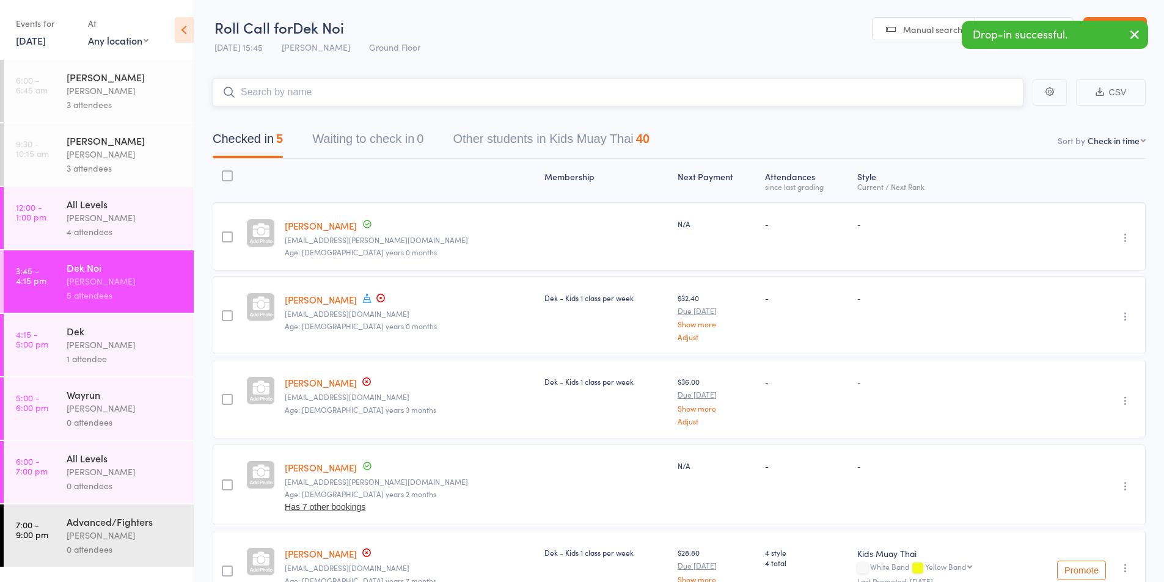
click at [281, 95] on input "search" at bounding box center [618, 92] width 811 height 28
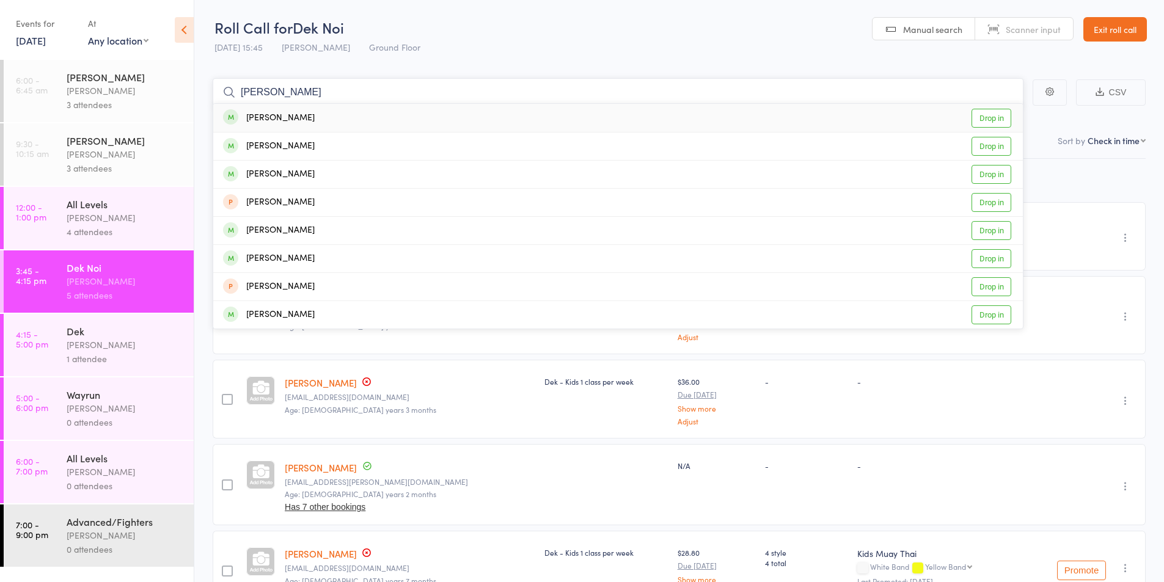
type input "[PERSON_NAME]"
click at [277, 120] on div "[PERSON_NAME]" at bounding box center [269, 118] width 92 height 14
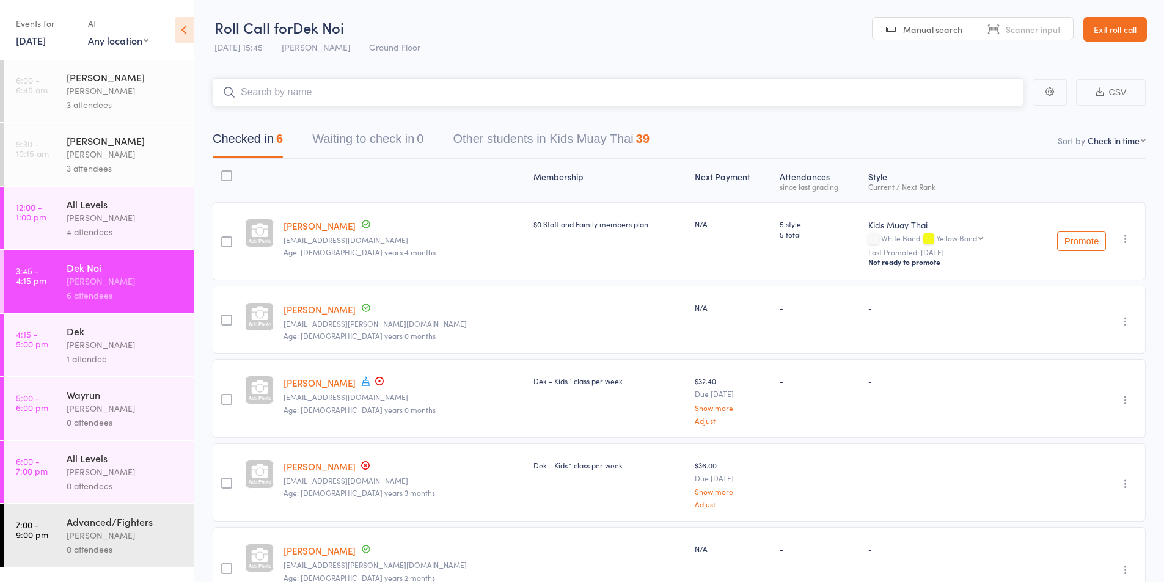
click at [274, 89] on input "search" at bounding box center [618, 92] width 811 height 28
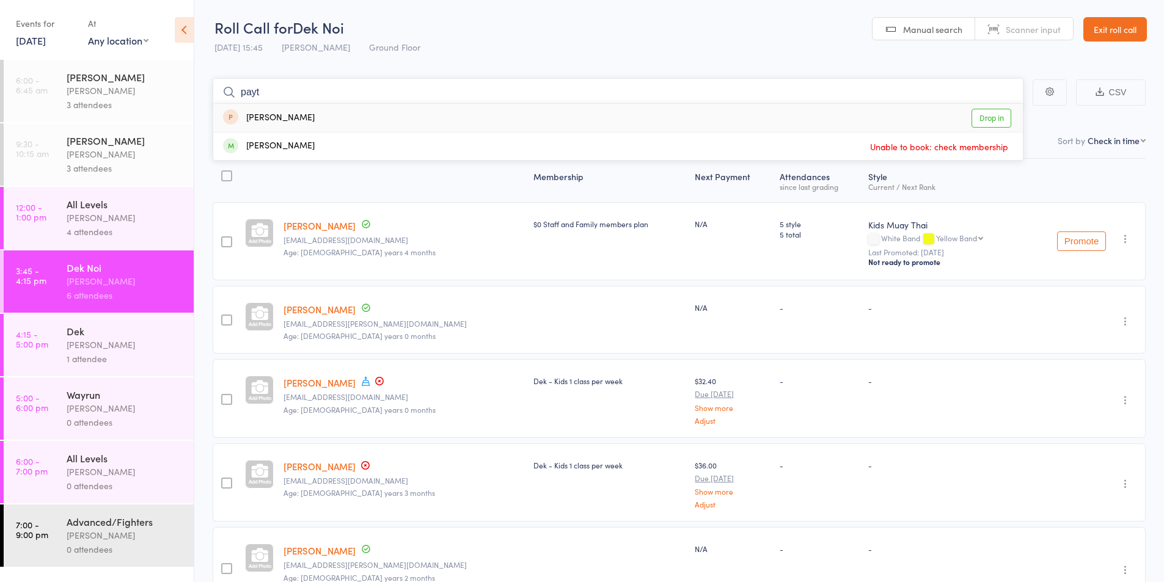
type input "payt"
click at [273, 119] on div "[PERSON_NAME]" at bounding box center [269, 118] width 92 height 14
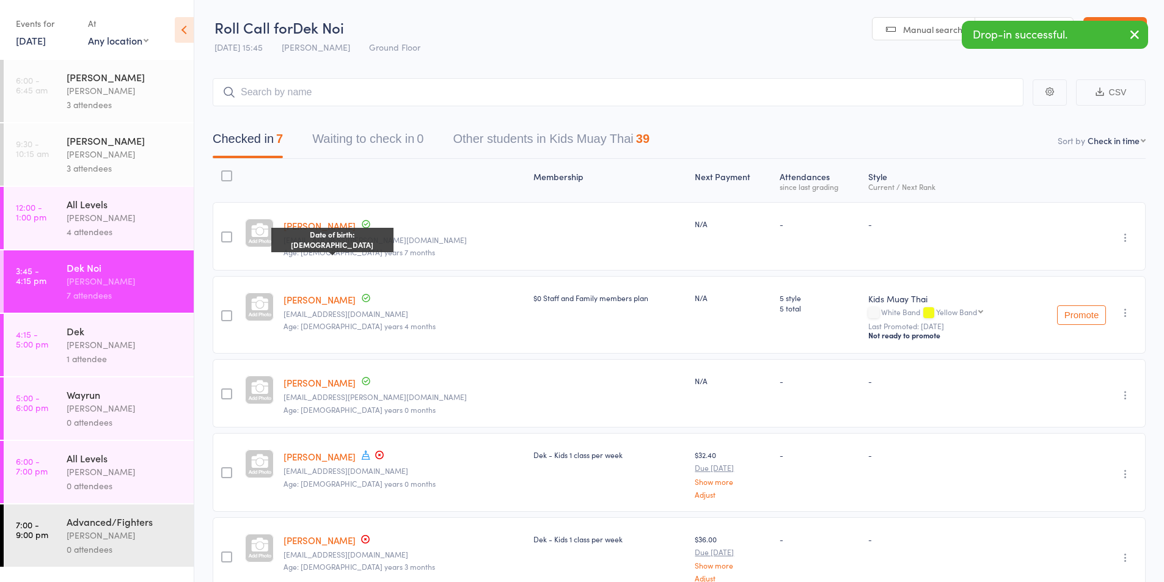
click at [315, 252] on span "Age: [DEMOGRAPHIC_DATA] years 7 months" at bounding box center [360, 252] width 152 height 10
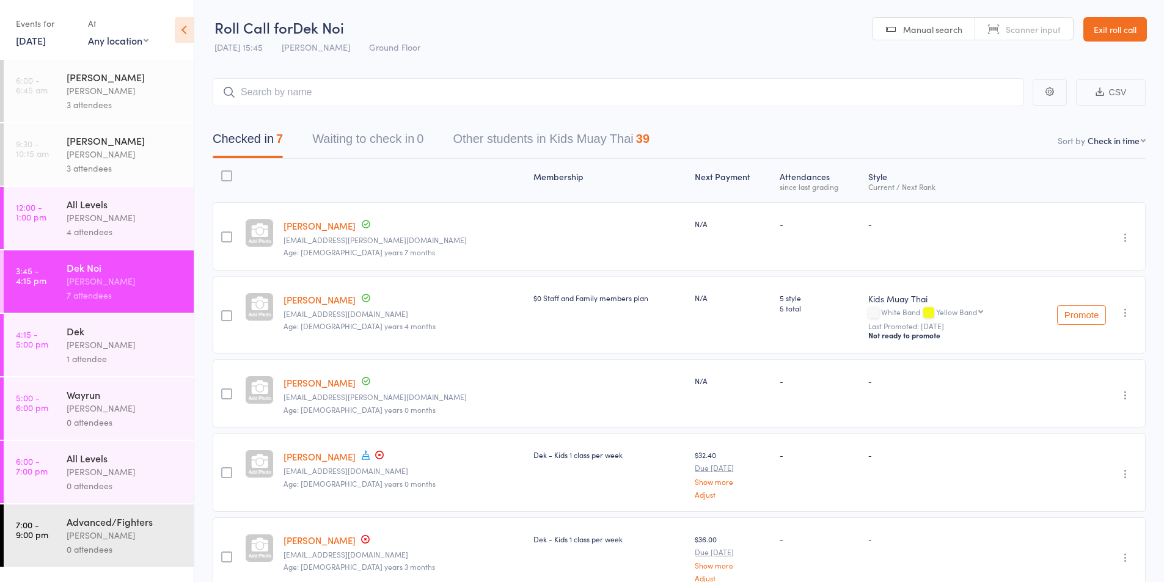
click at [311, 224] on link "[PERSON_NAME]" at bounding box center [320, 225] width 72 height 13
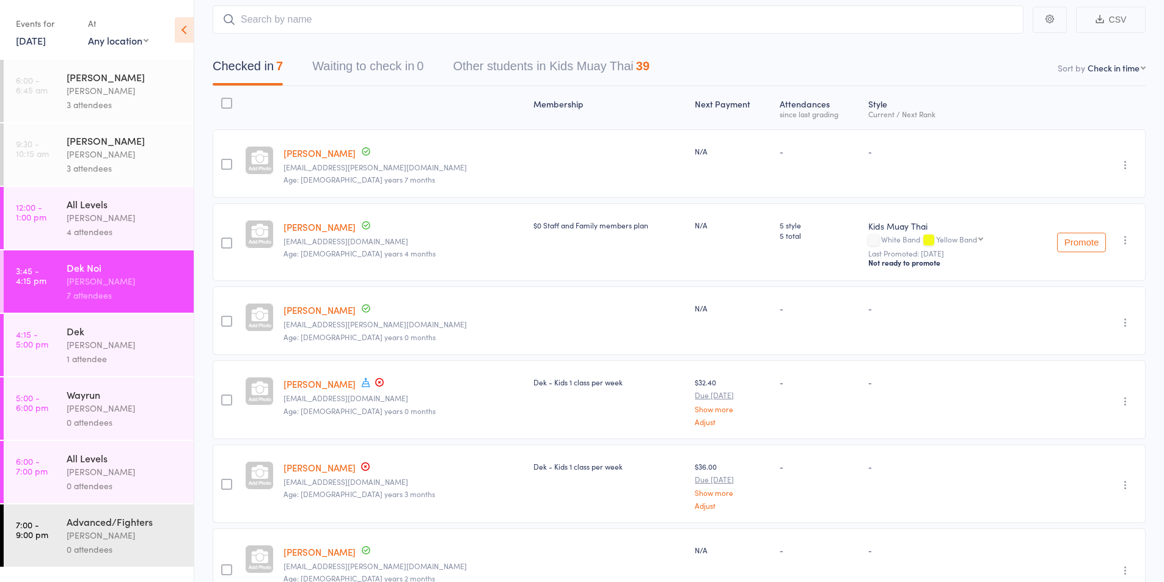
scroll to position [102, 0]
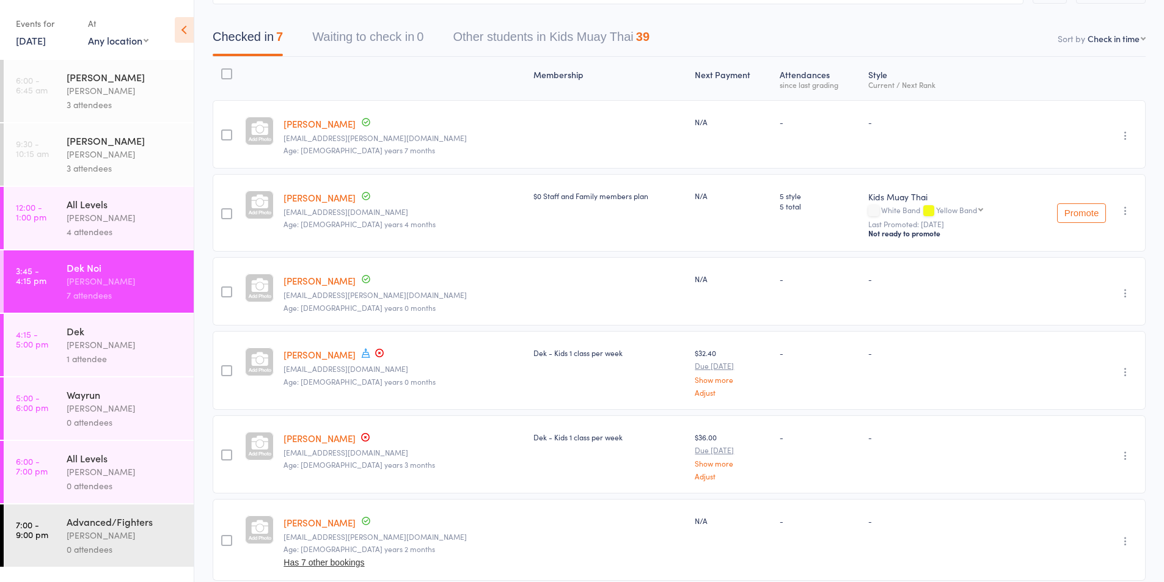
click at [106, 353] on div "1 attendee" at bounding box center [125, 359] width 117 height 14
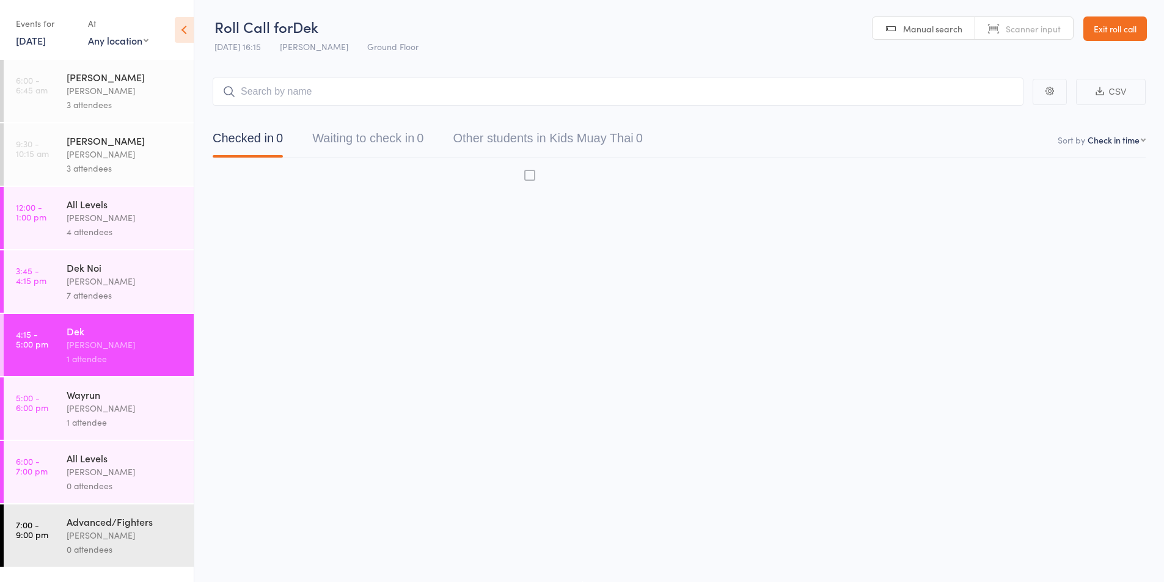
scroll to position [1, 0]
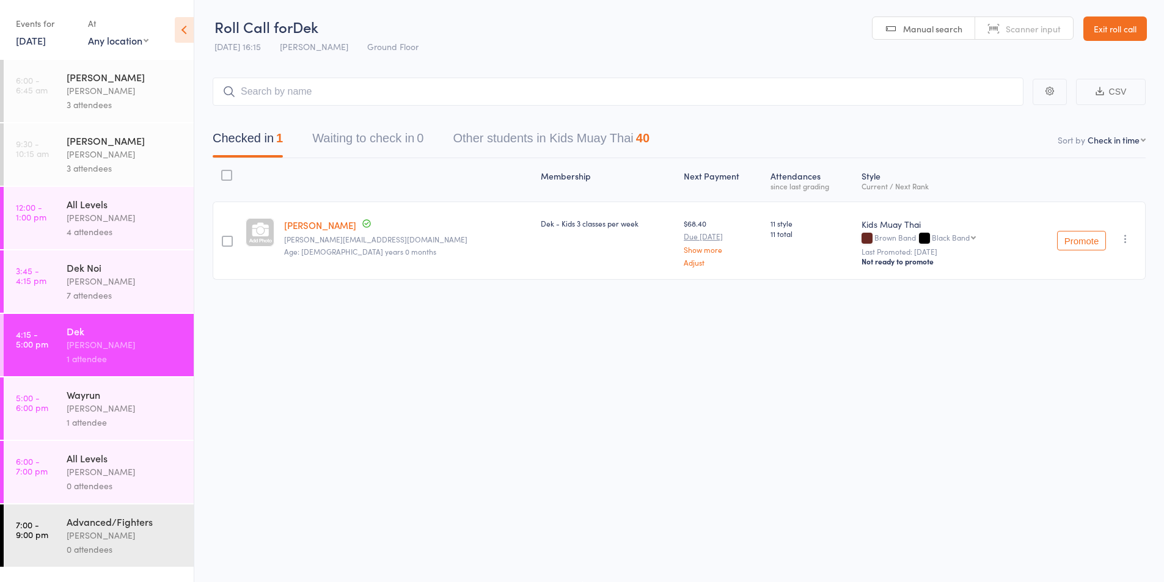
click at [98, 272] on div "Dek Noi" at bounding box center [125, 267] width 117 height 13
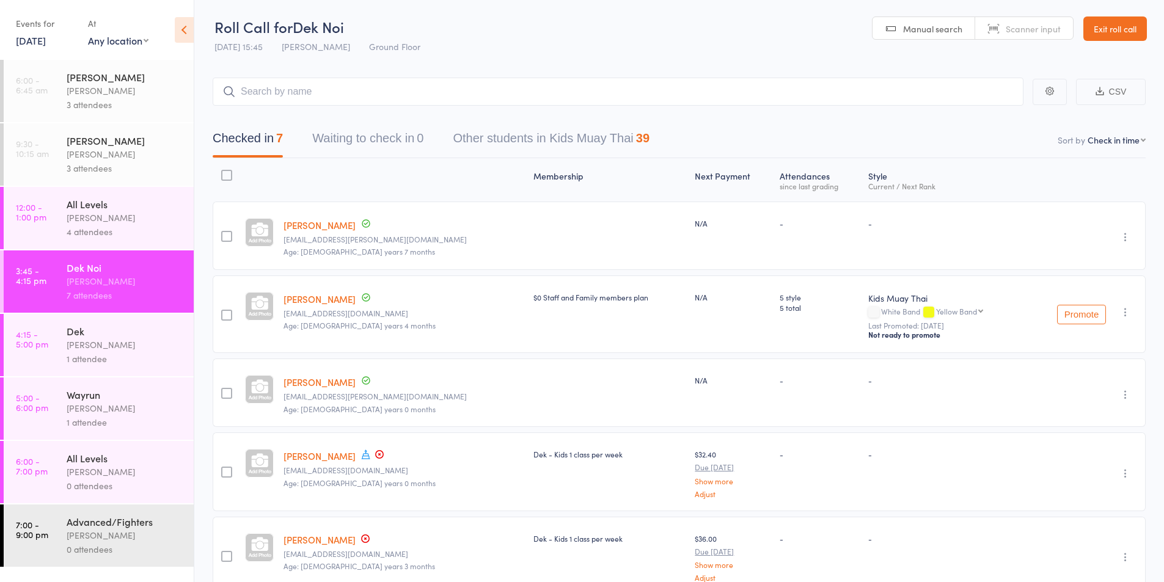
click at [103, 213] on div "[PERSON_NAME]" at bounding box center [125, 218] width 117 height 14
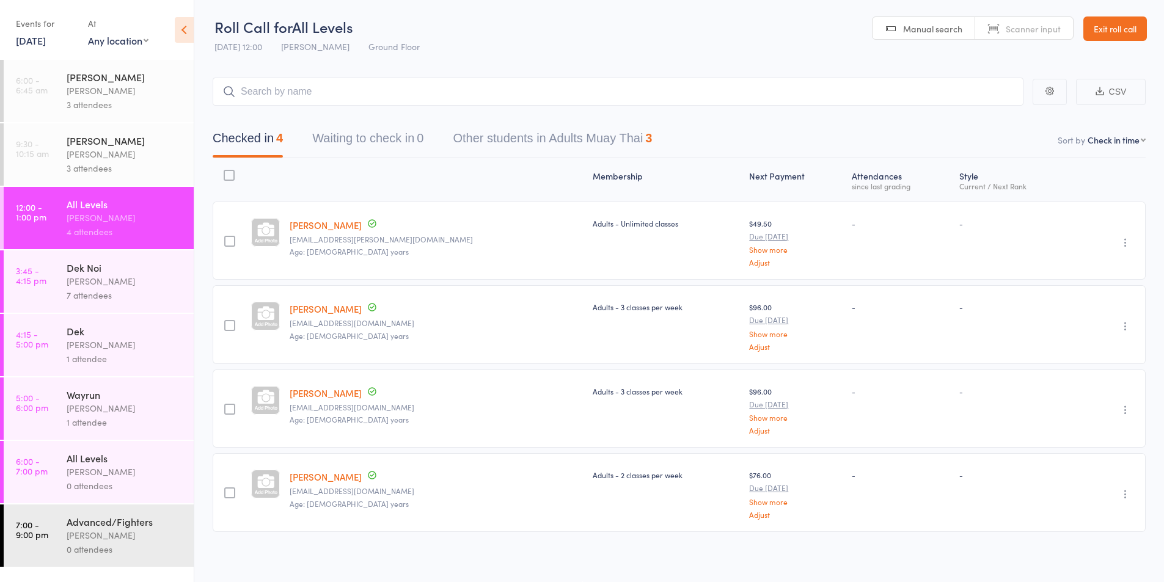
click at [86, 416] on div "1 attendee" at bounding box center [125, 423] width 117 height 14
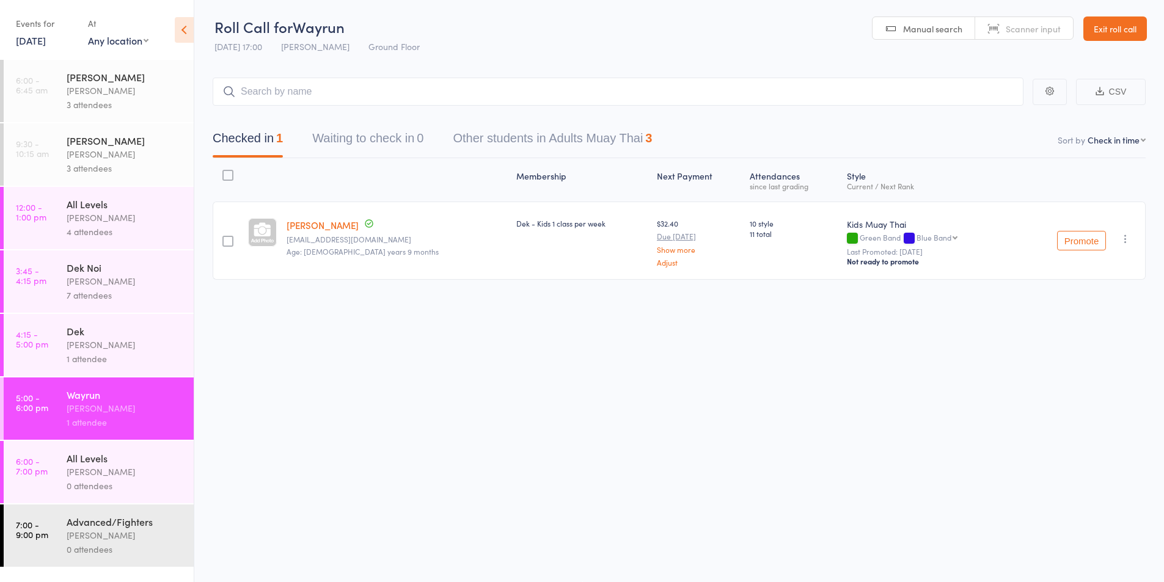
click at [1131, 243] on icon "button" at bounding box center [1126, 239] width 12 height 12
click at [1070, 365] on li "Remove" at bounding box center [1082, 361] width 101 height 17
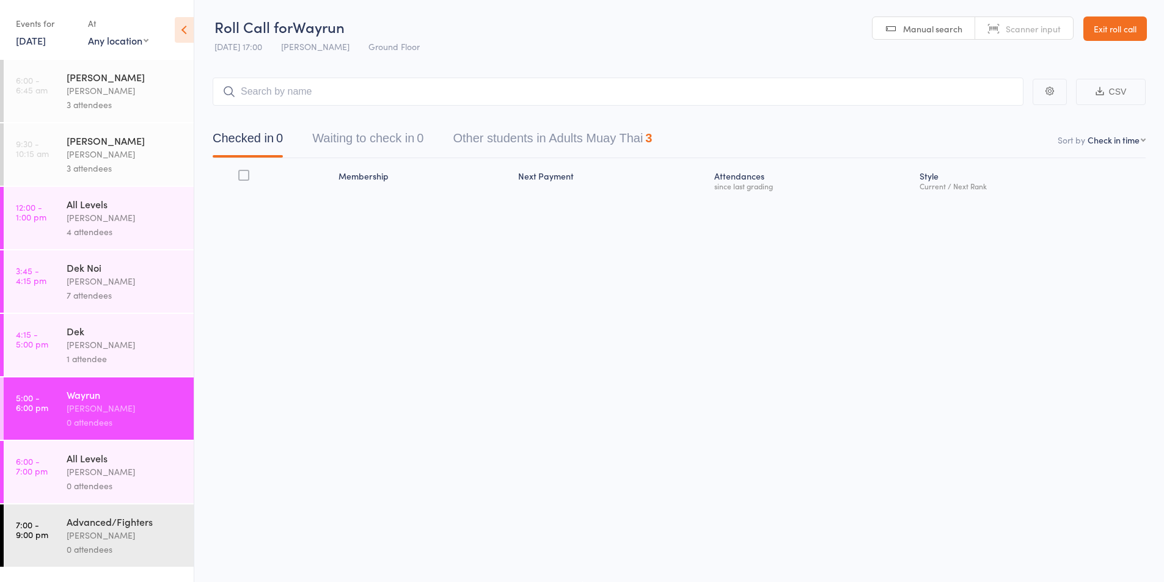
click at [86, 279] on div "[PERSON_NAME]" at bounding box center [125, 281] width 117 height 14
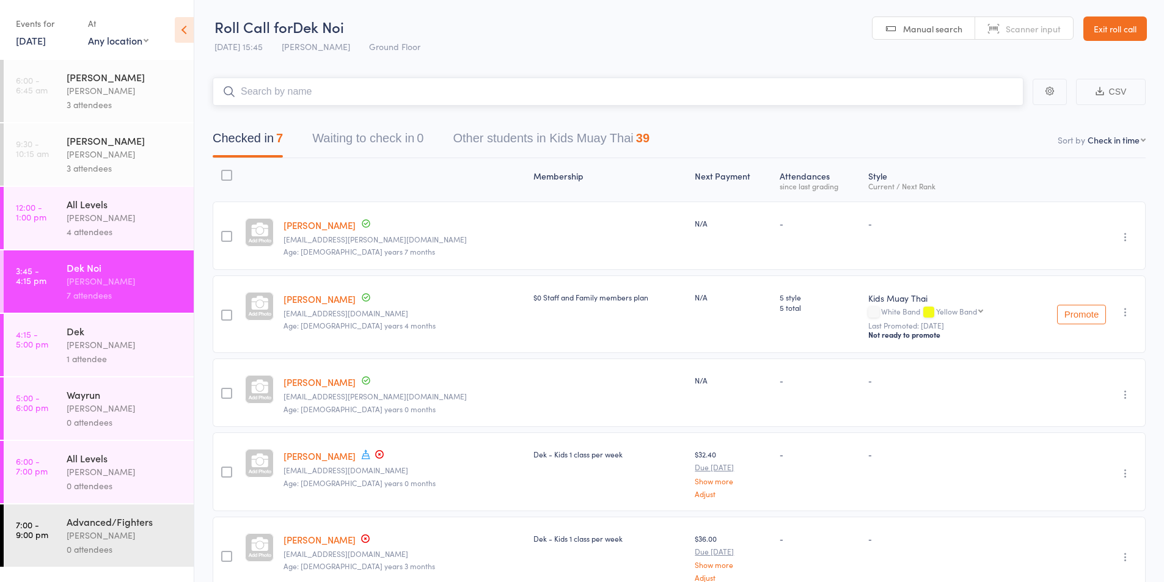
click at [270, 98] on input "search" at bounding box center [618, 92] width 811 height 28
type input "elija"
click at [266, 114] on div "[PERSON_NAME]" at bounding box center [269, 118] width 92 height 14
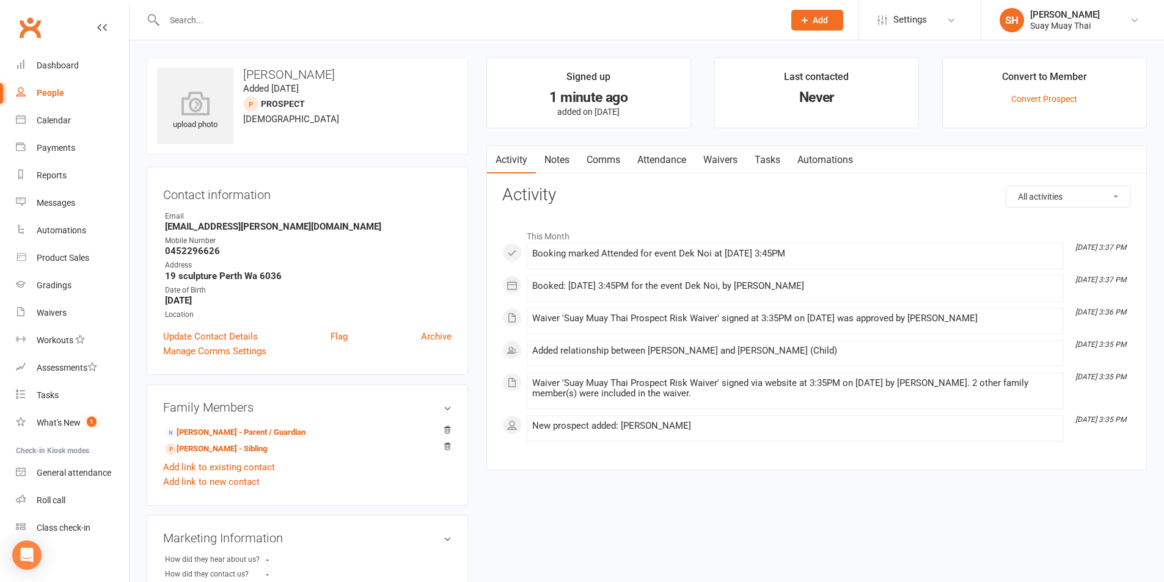
click at [661, 161] on link "Attendance" at bounding box center [662, 160] width 66 height 28
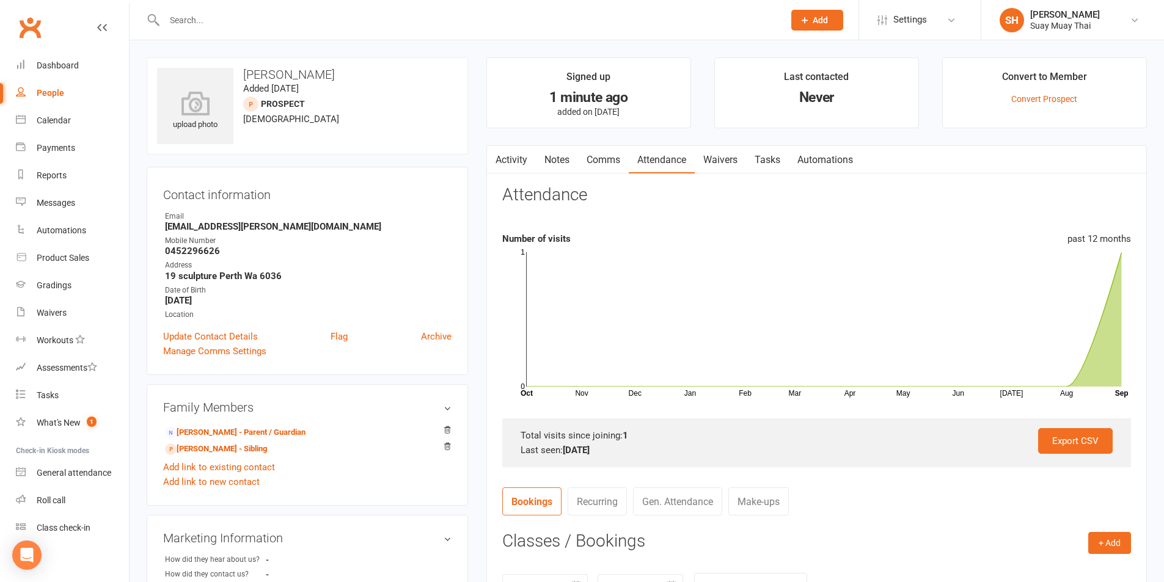
scroll to position [102, 0]
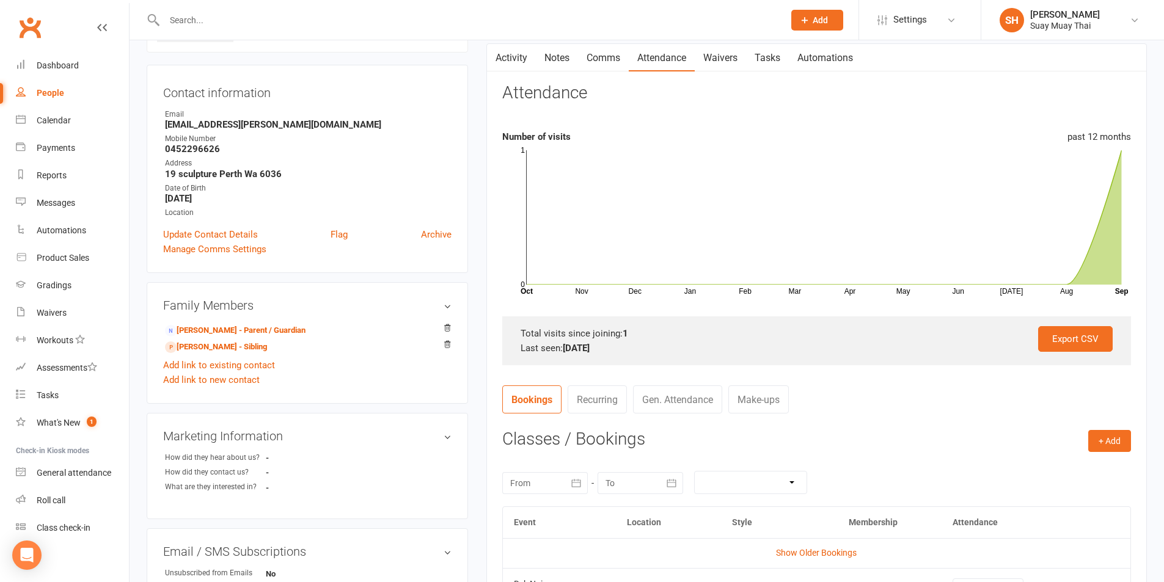
click at [503, 63] on link "Activity" at bounding box center [511, 58] width 49 height 28
